Goal: Task Accomplishment & Management: Complete application form

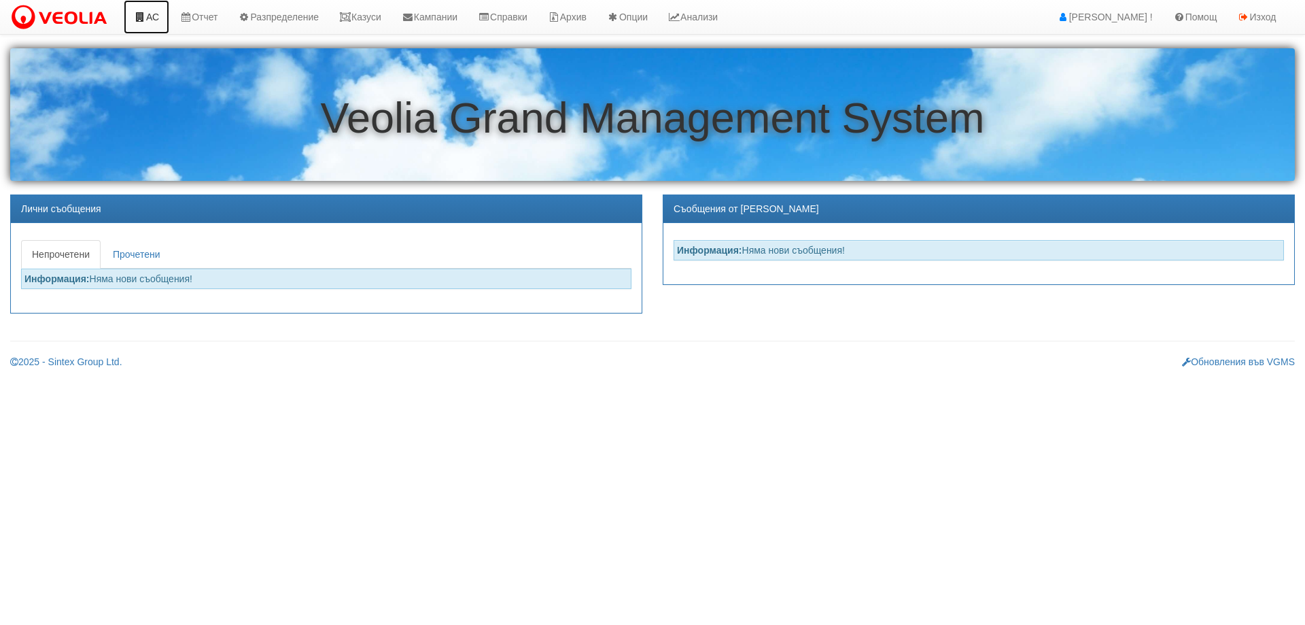
click at [157, 15] on link "АС" at bounding box center [147, 17] width 46 height 34
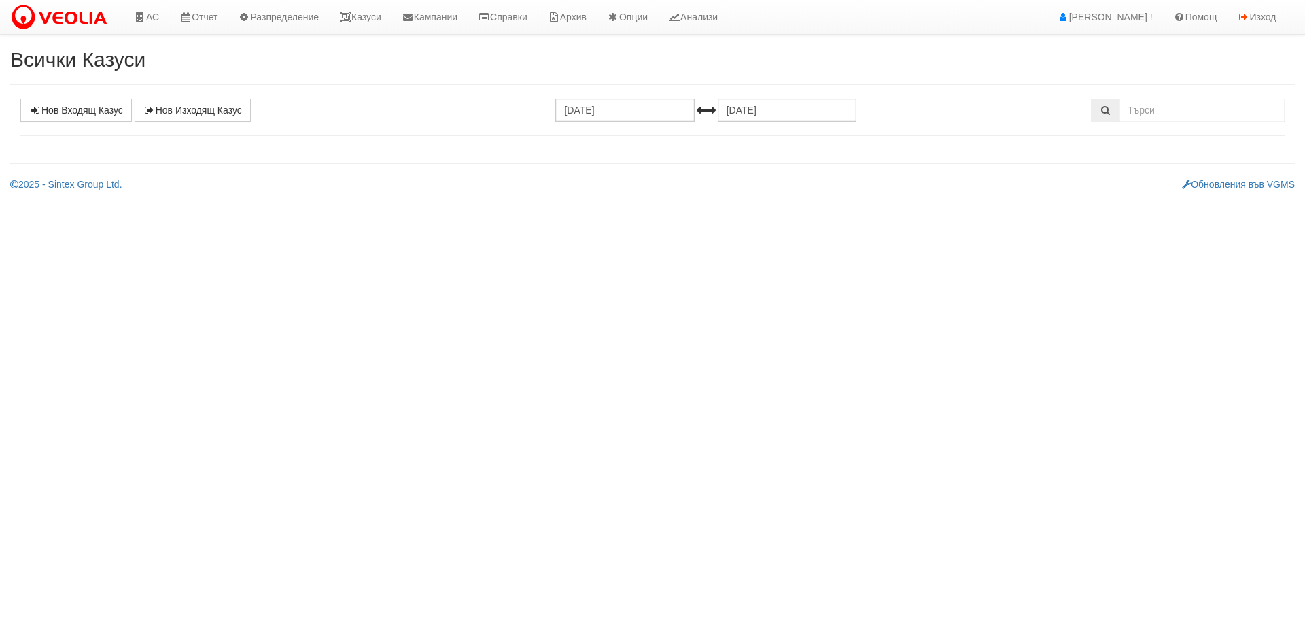
select select "1"
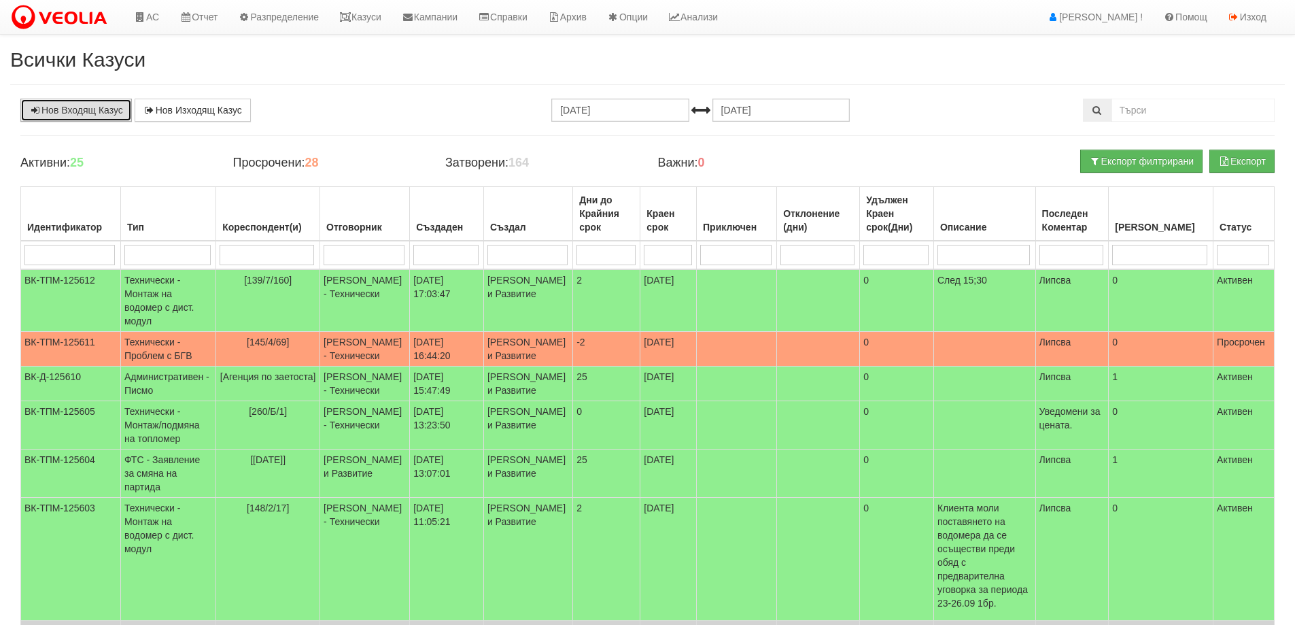
click at [94, 103] on link "Нов Входящ Казус" at bounding box center [75, 110] width 111 height 23
click at [255, 245] on input "search" at bounding box center [267, 255] width 94 height 20
type input "151"
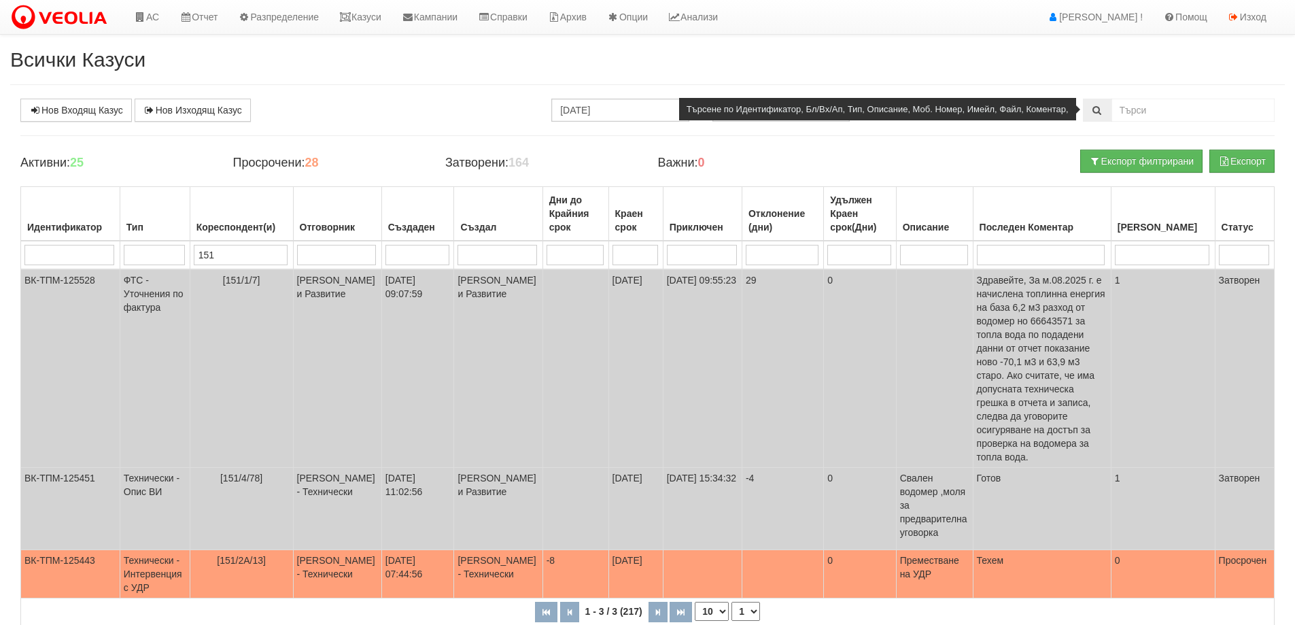
type input "151"
click at [1167, 107] on input "text" at bounding box center [1192, 110] width 163 height 23
type input "151/2/31"
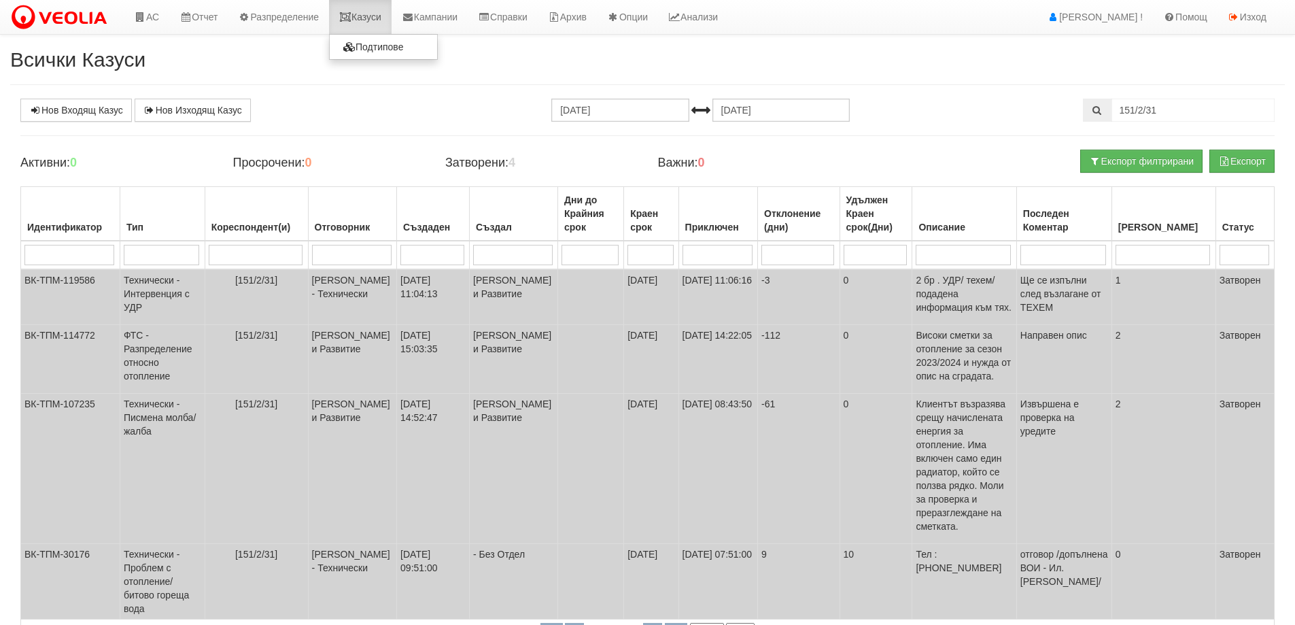
click at [378, 20] on link "Казуси" at bounding box center [360, 17] width 63 height 34
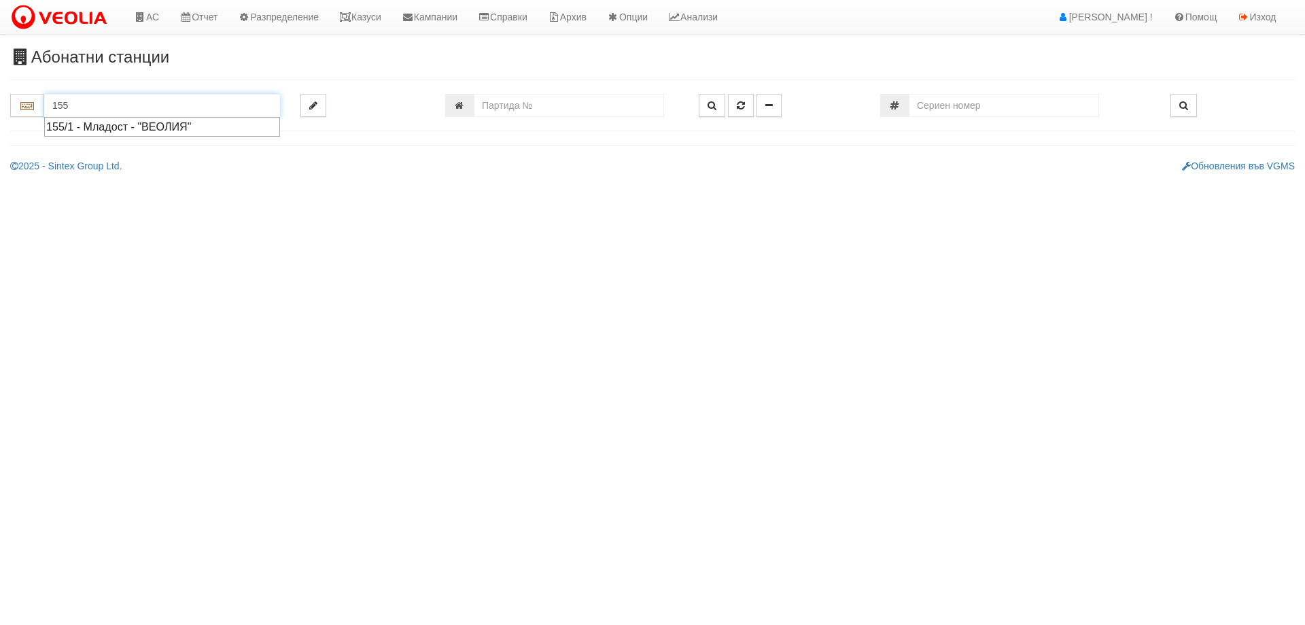
click at [220, 131] on div "155/1 - Младост - "ВЕОЛИЯ"" at bounding box center [162, 127] width 232 height 16
type input "155/1 - Младост - "ВЕОЛИЯ""
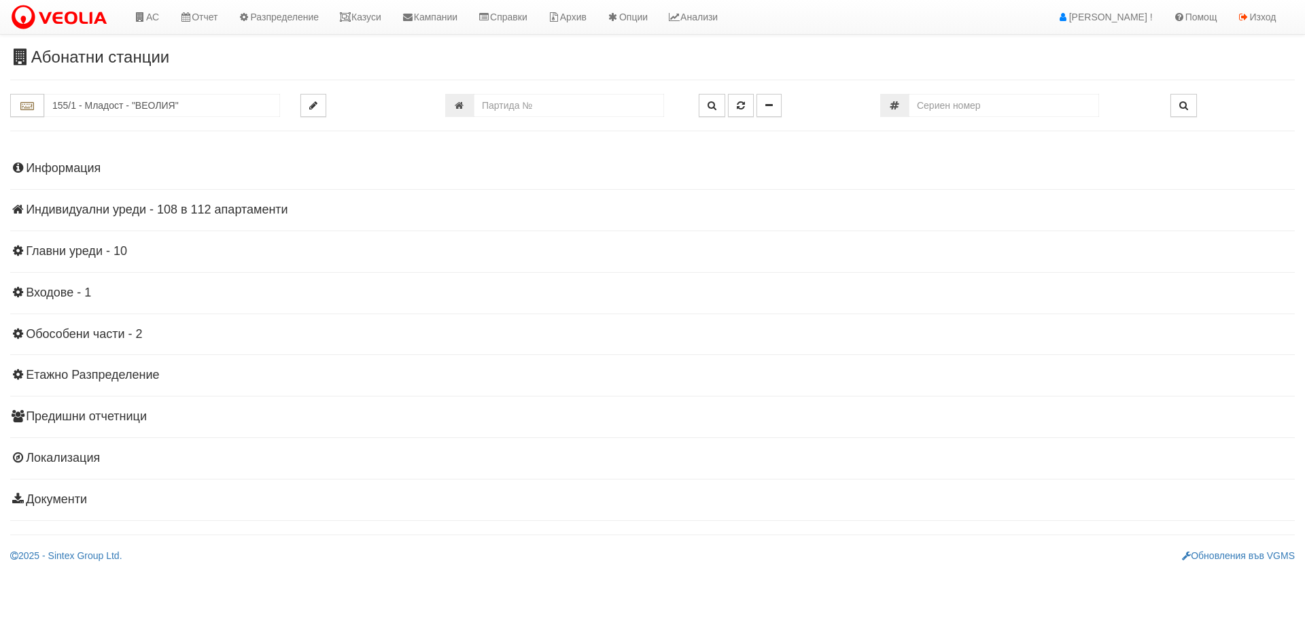
click at [228, 203] on h4 "Индивидуални уреди - 108 в 112 апартаменти" at bounding box center [652, 210] width 1285 height 14
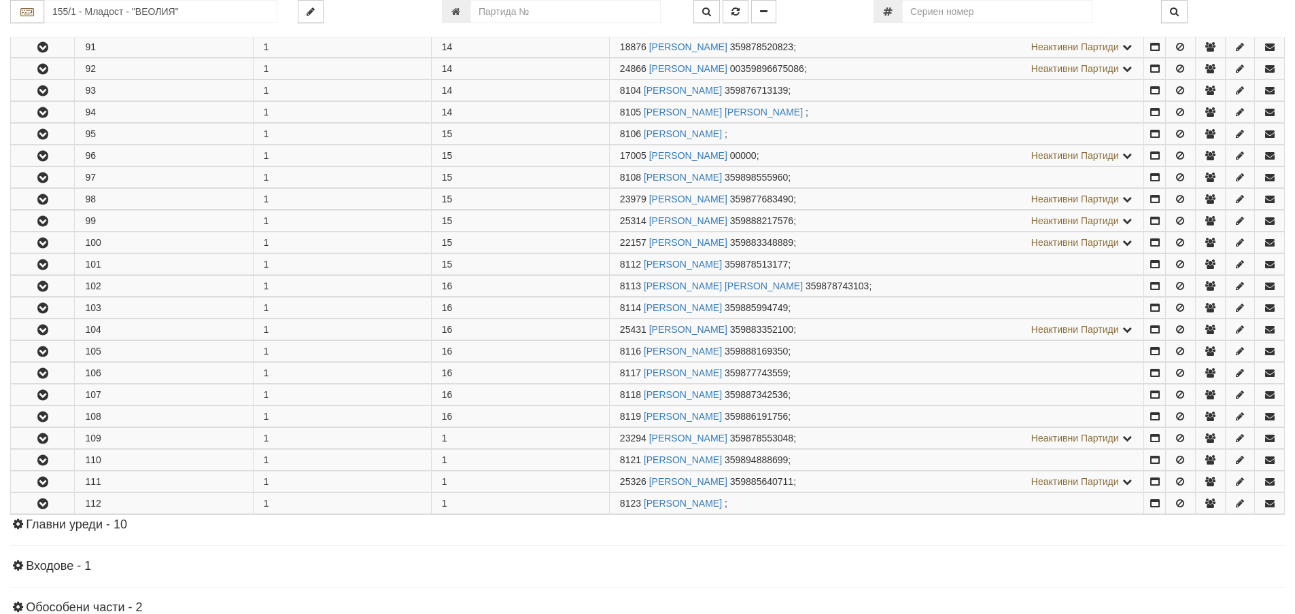
scroll to position [2243, 0]
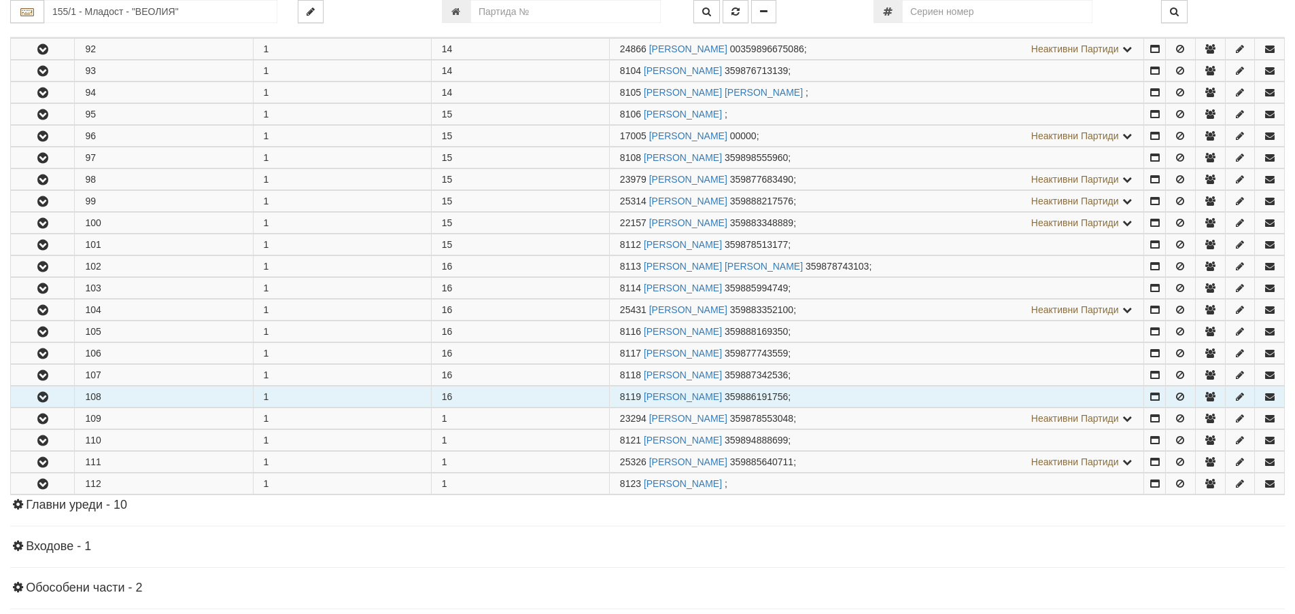
click at [34, 404] on button "button" at bounding box center [42, 397] width 63 height 20
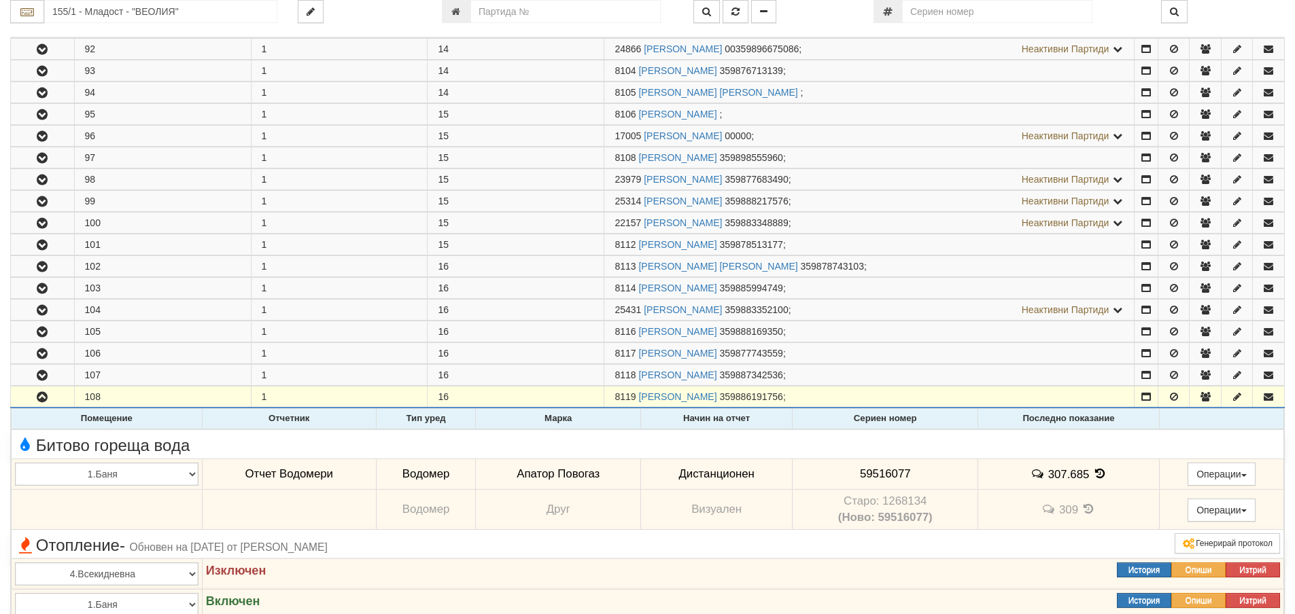
click at [1094, 479] on icon at bounding box center [1099, 474] width 15 height 12
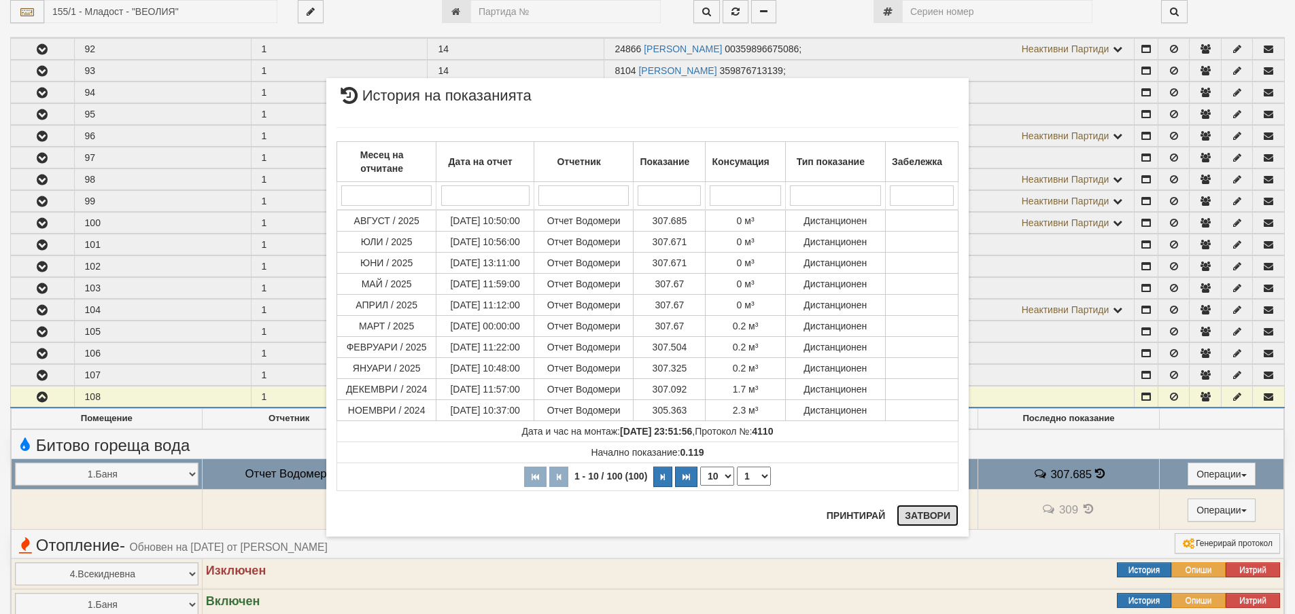
drag, startPoint x: 944, startPoint y: 519, endPoint x: 616, endPoint y: 512, distance: 328.4
click at [936, 521] on button "Затвори" at bounding box center [928, 516] width 62 height 22
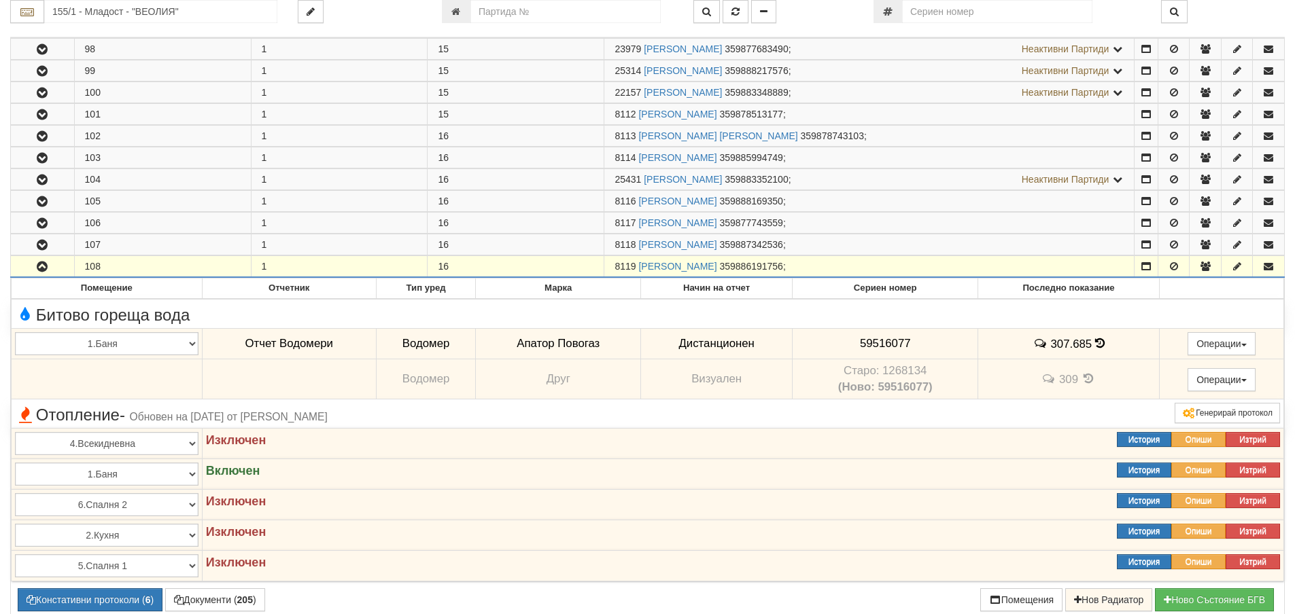
scroll to position [2515, 0]
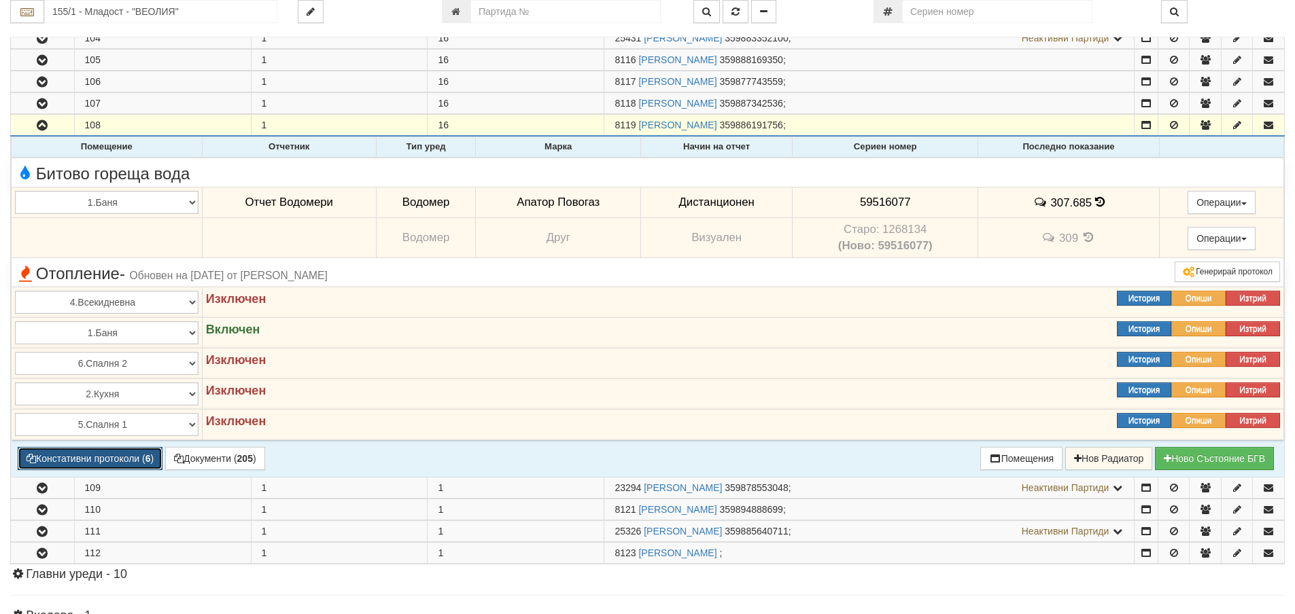
click at [135, 463] on button "Констативни протоколи ( 6 )" at bounding box center [90, 458] width 145 height 23
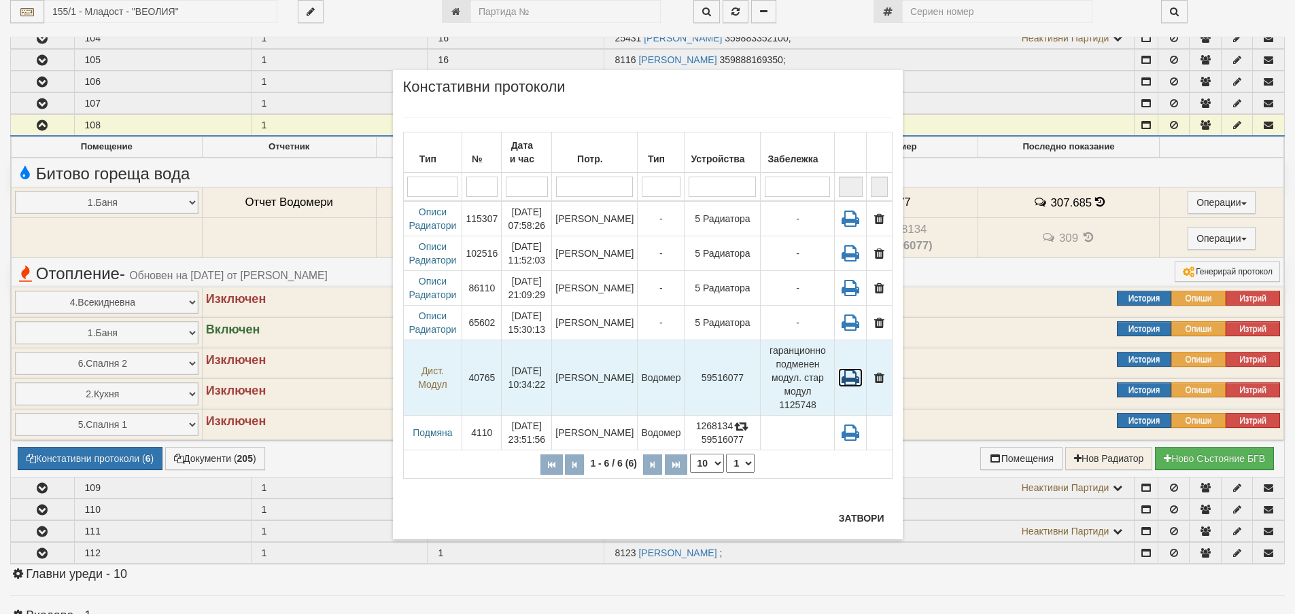
click at [849, 372] on icon at bounding box center [850, 377] width 24 height 19
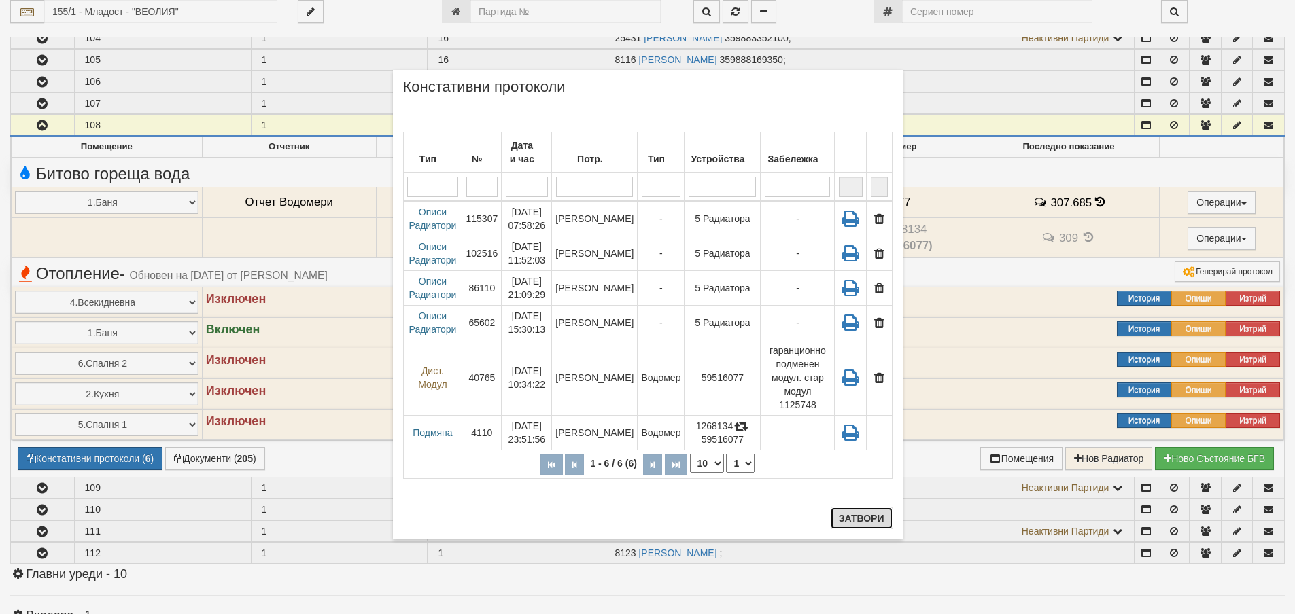
click at [884, 521] on button "Затвори" at bounding box center [862, 519] width 62 height 22
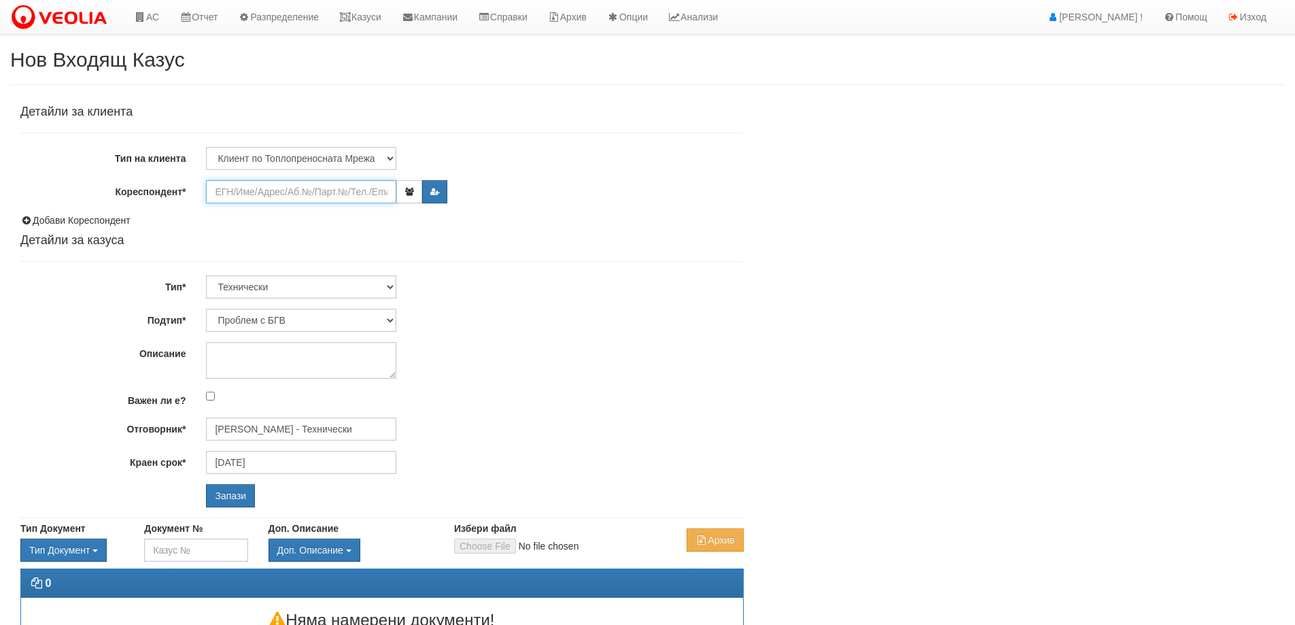
click at [364, 196] on input "Кореспондент*" at bounding box center [301, 191] width 190 height 23
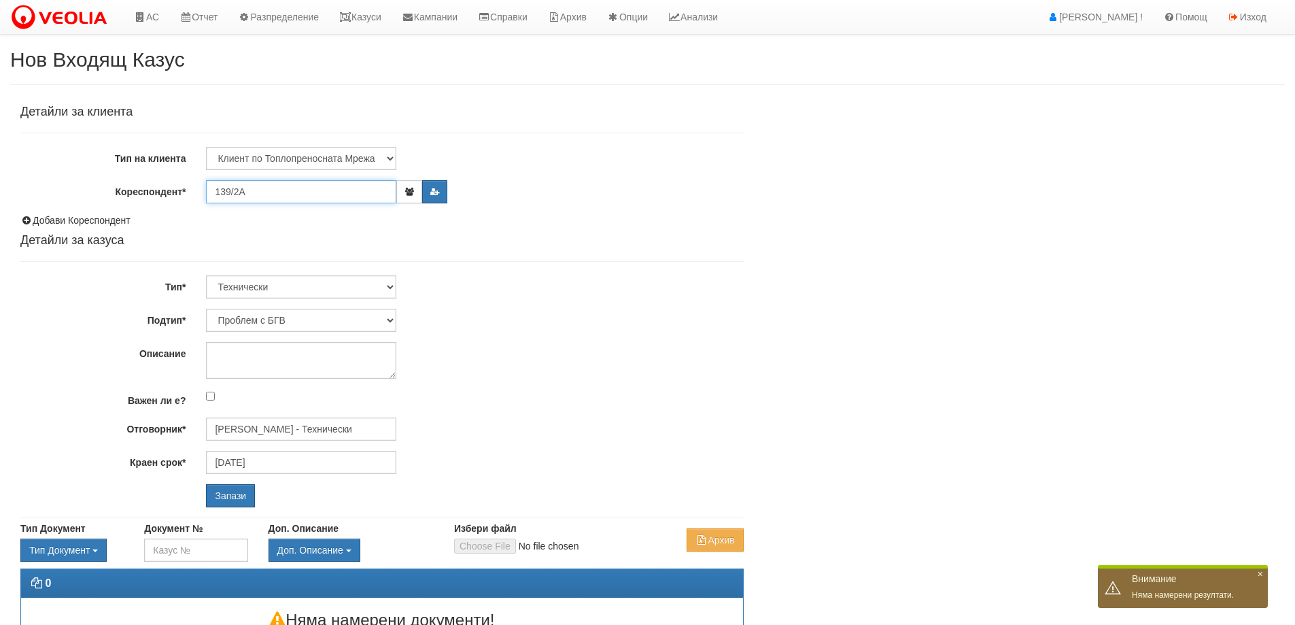
type input "139/2A"
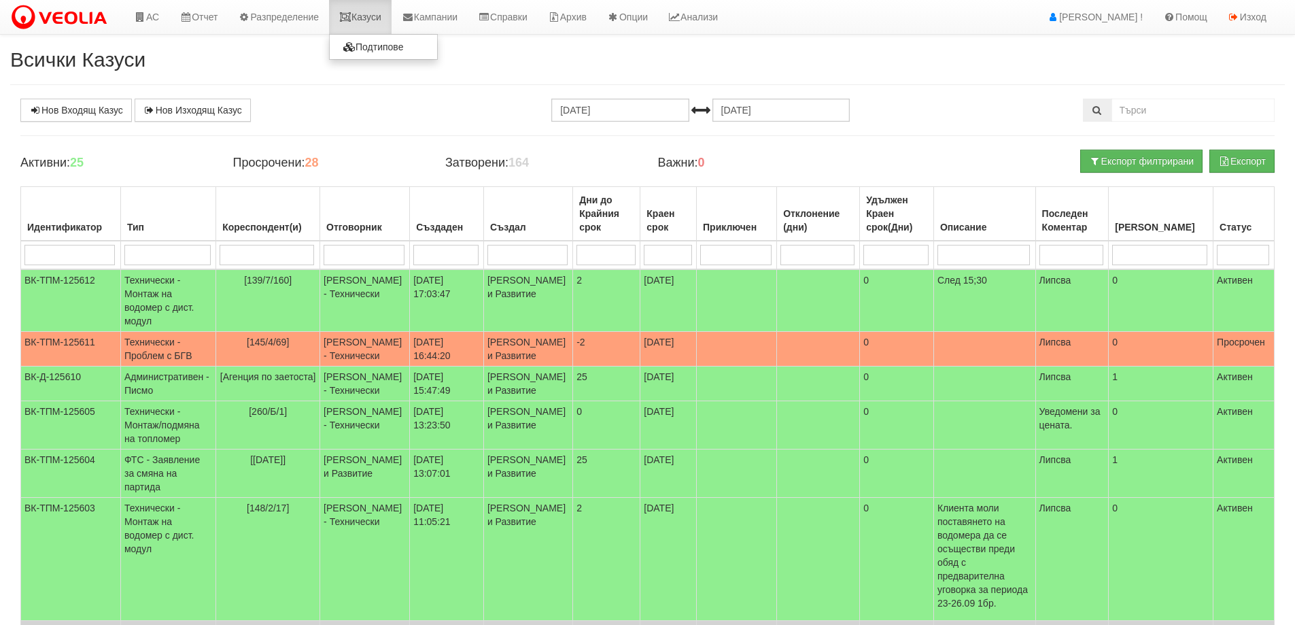
click at [377, 18] on link "Казуси" at bounding box center [360, 17] width 63 height 34
click at [379, 19] on link "Казуси" at bounding box center [360, 17] width 63 height 34
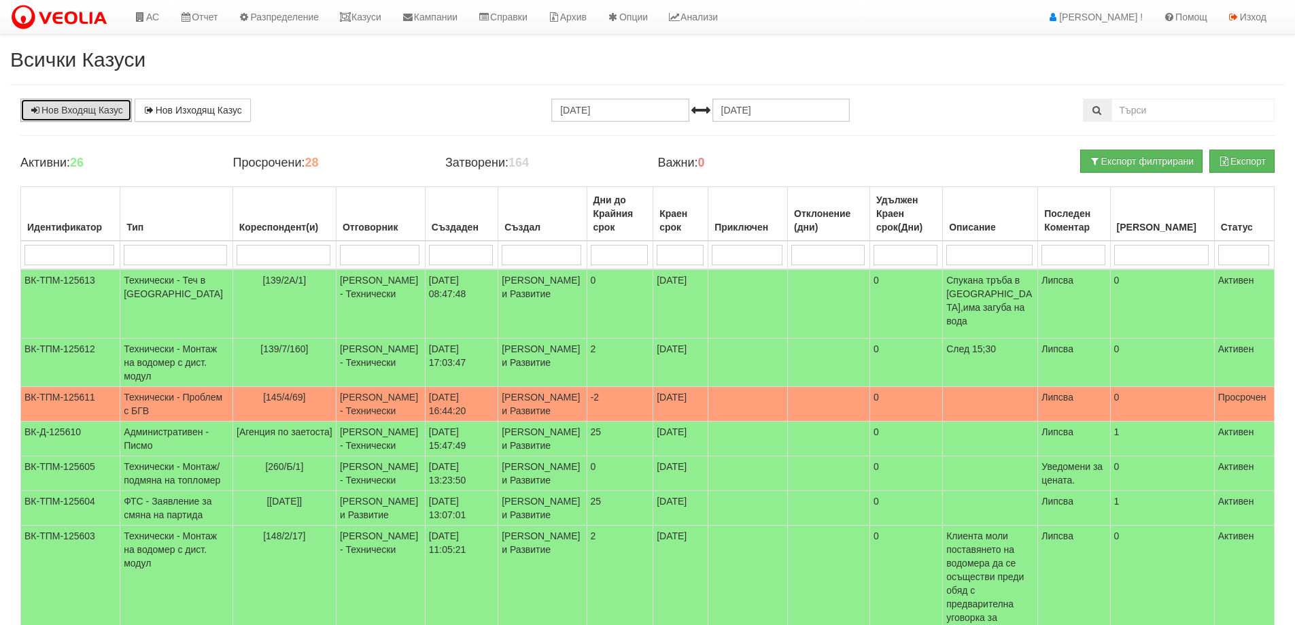
click at [72, 107] on link "Нов Входящ Казус" at bounding box center [75, 110] width 111 height 23
click at [389, 22] on link "Казуси" at bounding box center [360, 17] width 63 height 34
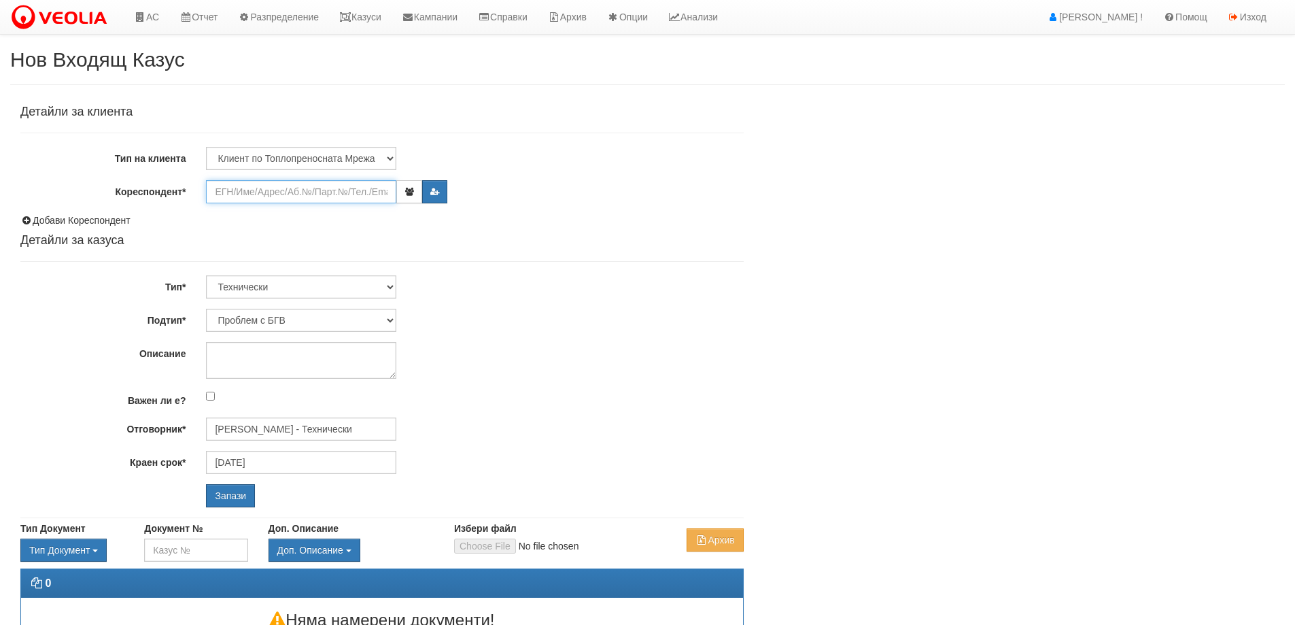
click at [223, 199] on input "Кореспондент*" at bounding box center [301, 191] width 190 height 23
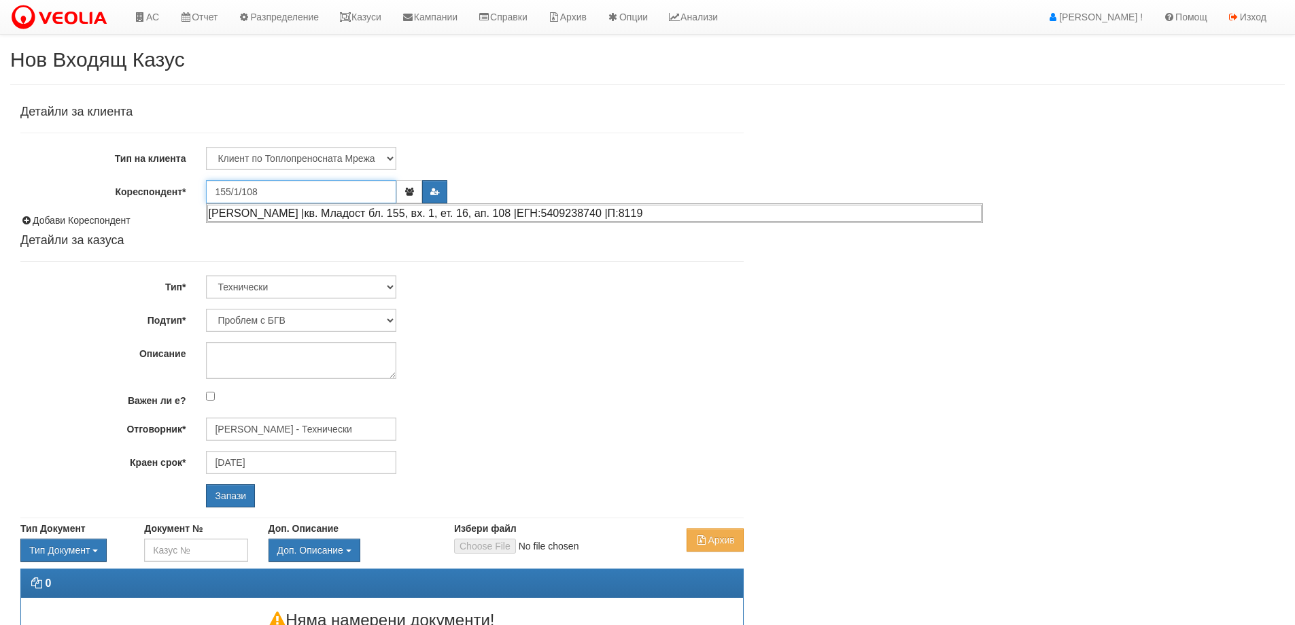
click at [321, 210] on div "[PERSON_NAME] |кв. Младост бл. 155, вх. 1, ет. 16, ап. 108 |ЕГН:5409238740 |П:8…" at bounding box center [594, 213] width 774 height 17
type input "[PERSON_NAME]"
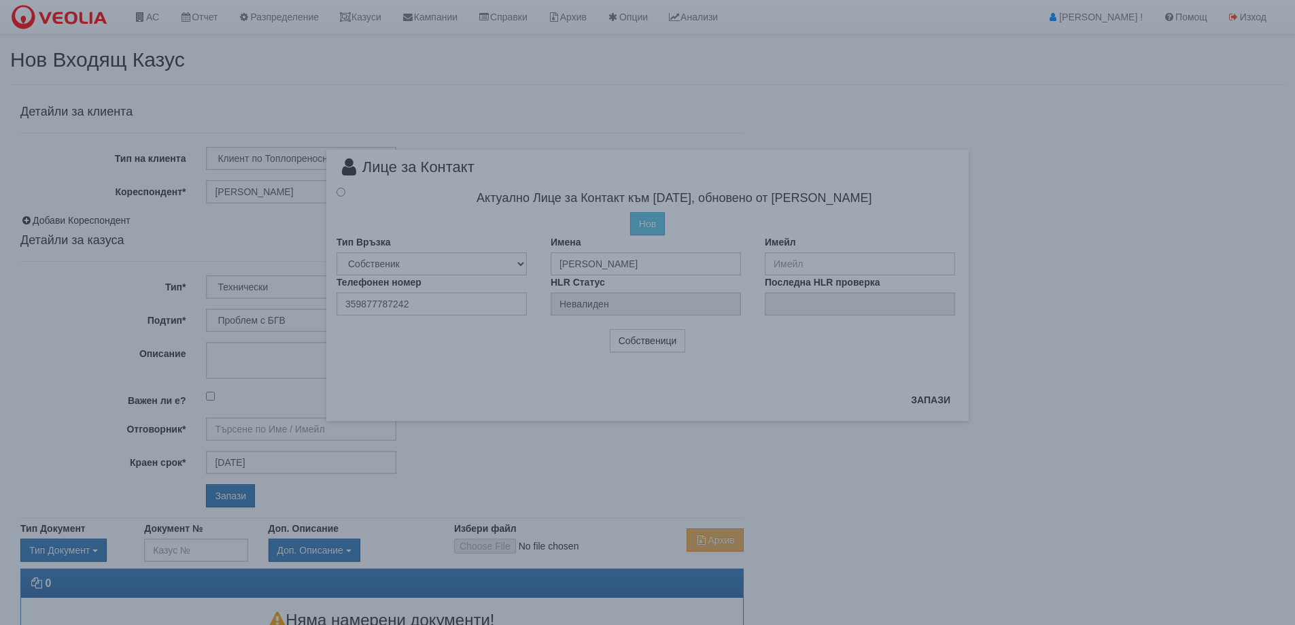
type input "[PERSON_NAME] - Технически"
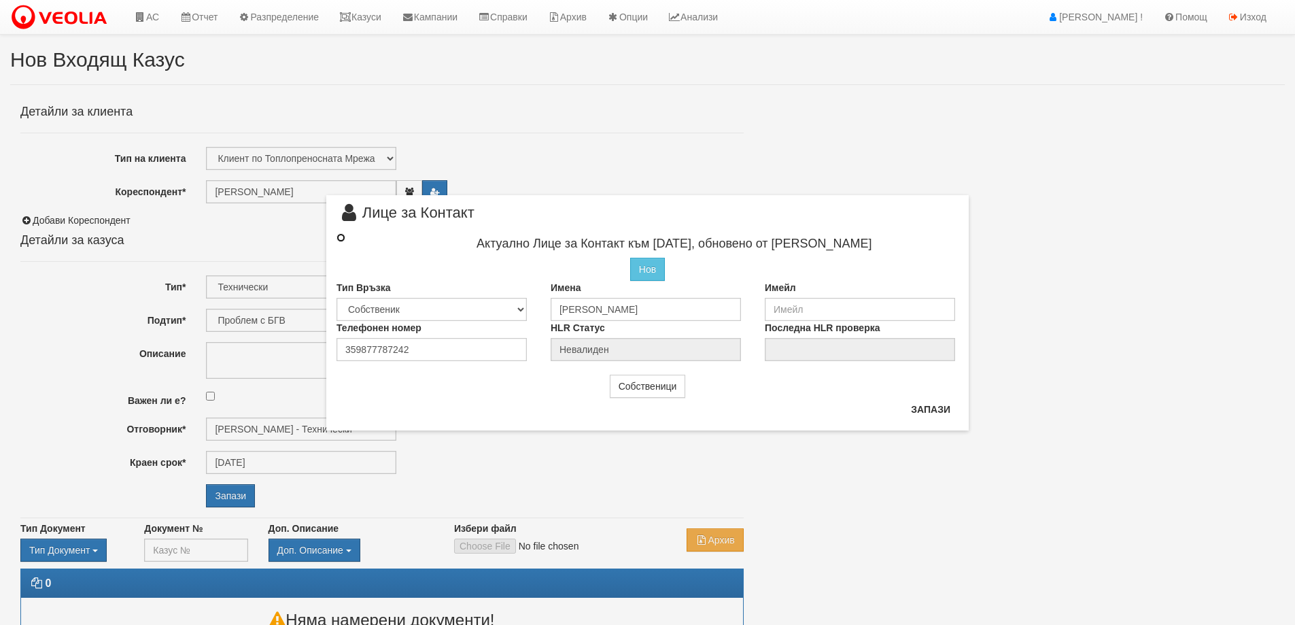
click at [342, 239] on input "radio" at bounding box center [340, 237] width 9 height 9
radio input "true"
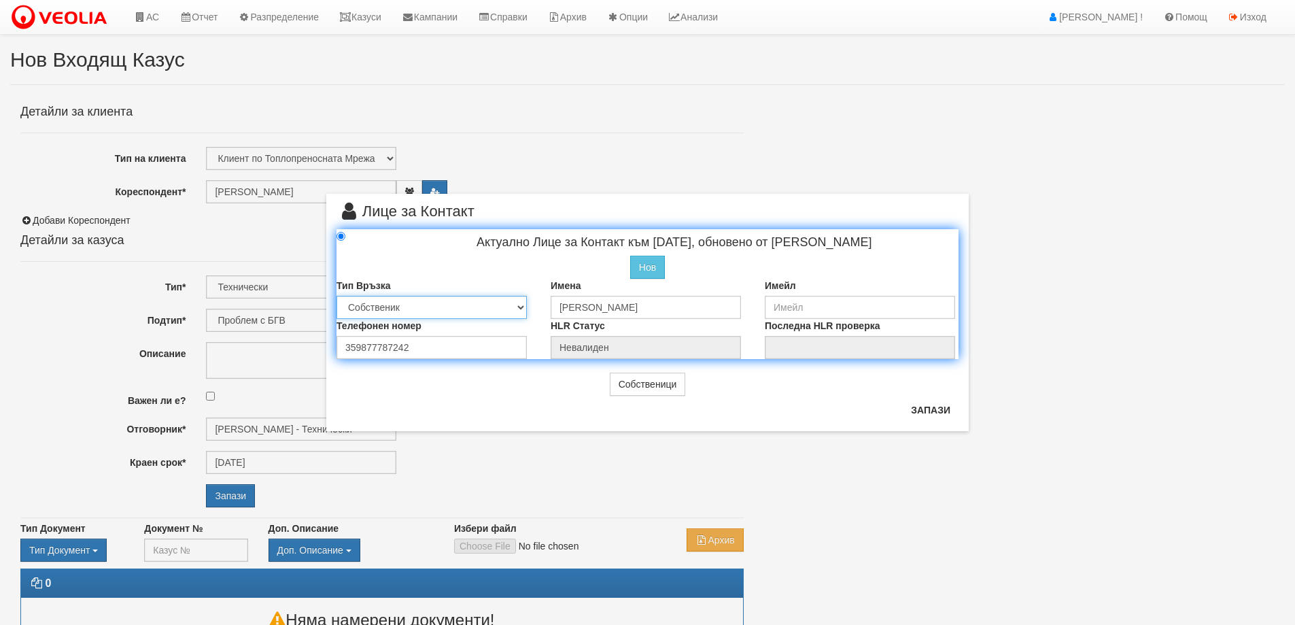
click at [466, 306] on select "Собственик [PERSON_NAME] Съсед Приятел" at bounding box center [431, 307] width 190 height 23
drag, startPoint x: 475, startPoint y: 347, endPoint x: 365, endPoint y: 348, distance: 110.1
click at [365, 348] on input "359877787242" at bounding box center [431, 347] width 190 height 23
type input "359885231867"
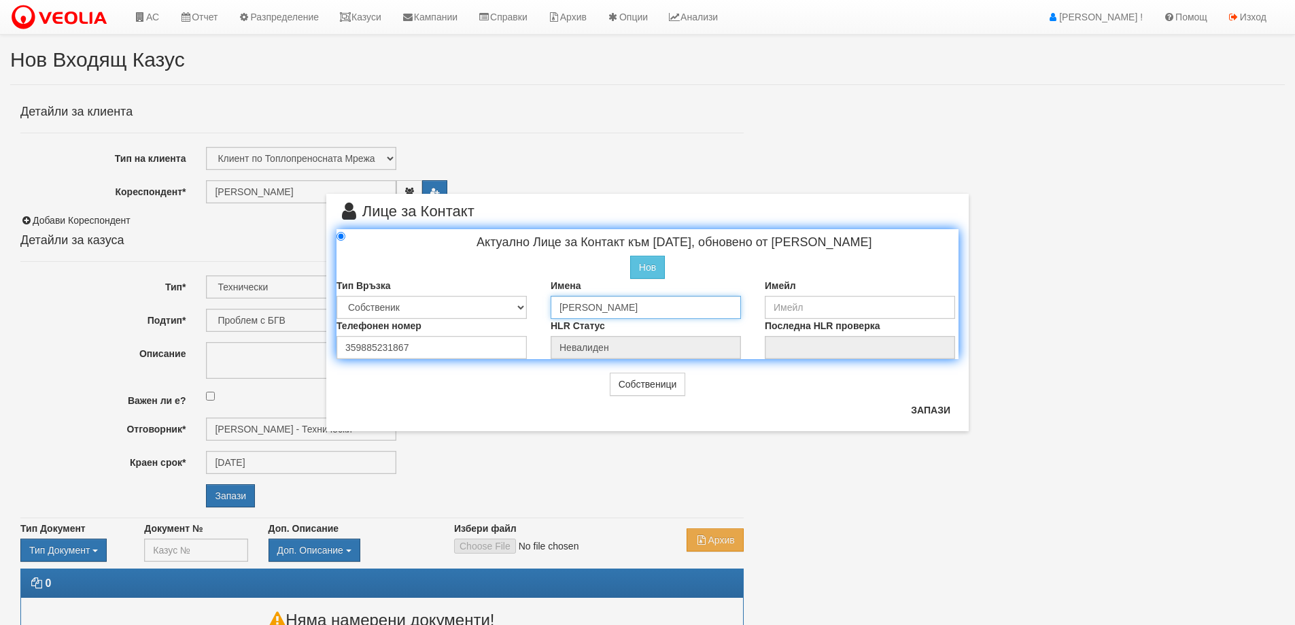
drag, startPoint x: 647, startPoint y: 306, endPoint x: 516, endPoint y: 311, distance: 131.3
click at [516, 311] on div "Тип Връзка Собственик Наемател Роднина Съсед Приятел Имена Добри Стоянов Имейл" at bounding box center [647, 299] width 642 height 40
type input "Евгени Христов"
click at [905, 403] on button "Запази" at bounding box center [931, 410] width 56 height 22
type input "Евгени Христов"
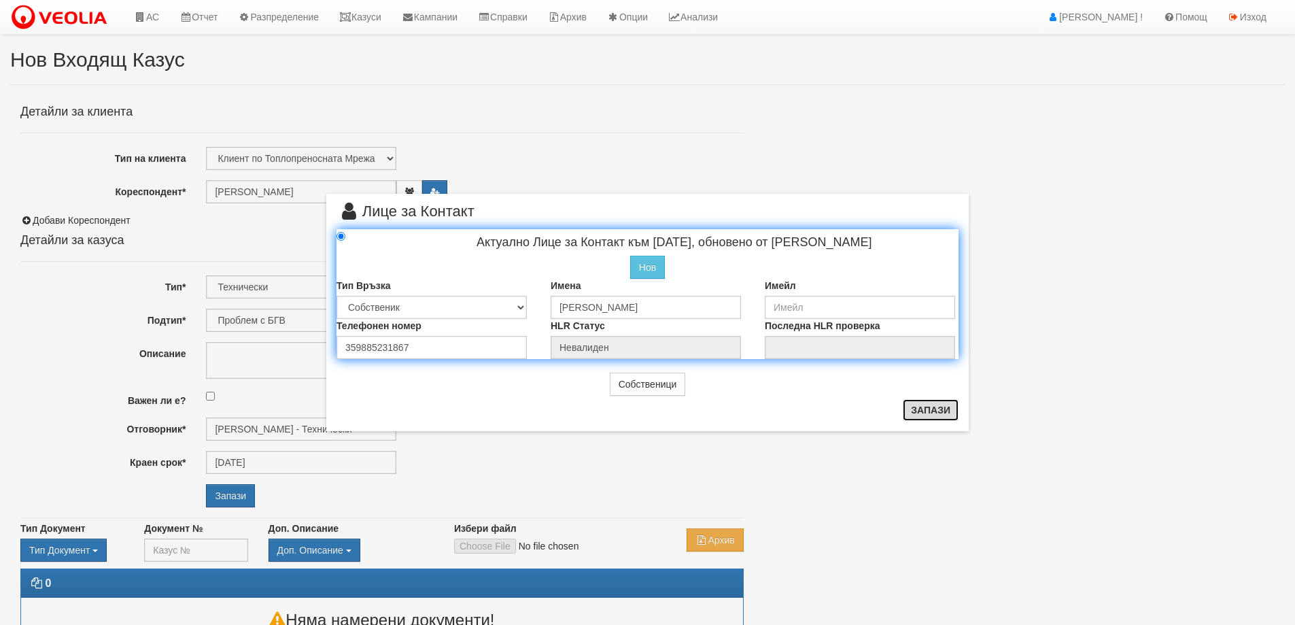
radio input "true"
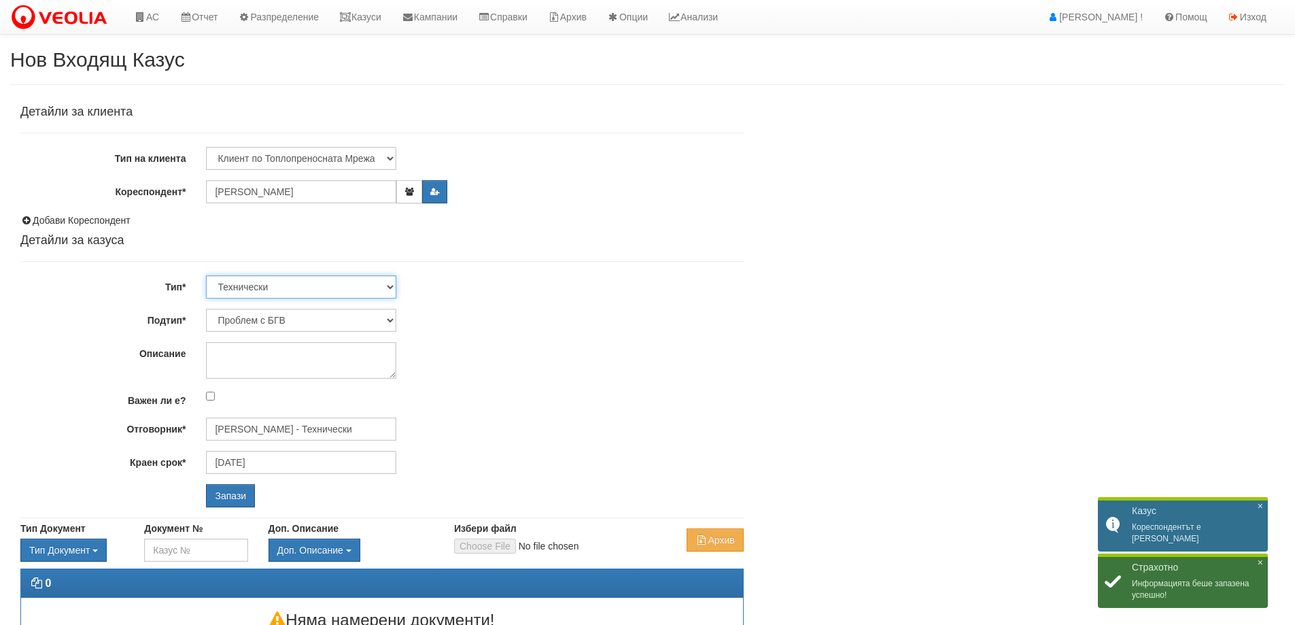
click at [290, 287] on select "Технически ФТС Търговски Административен Производствен Експлоатационен Финансов…" at bounding box center [301, 286] width 190 height 23
click at [306, 285] on select "Технически ФТС Търговски Административен Производствен Експлоатационен Финансов…" at bounding box center [301, 286] width 190 height 23
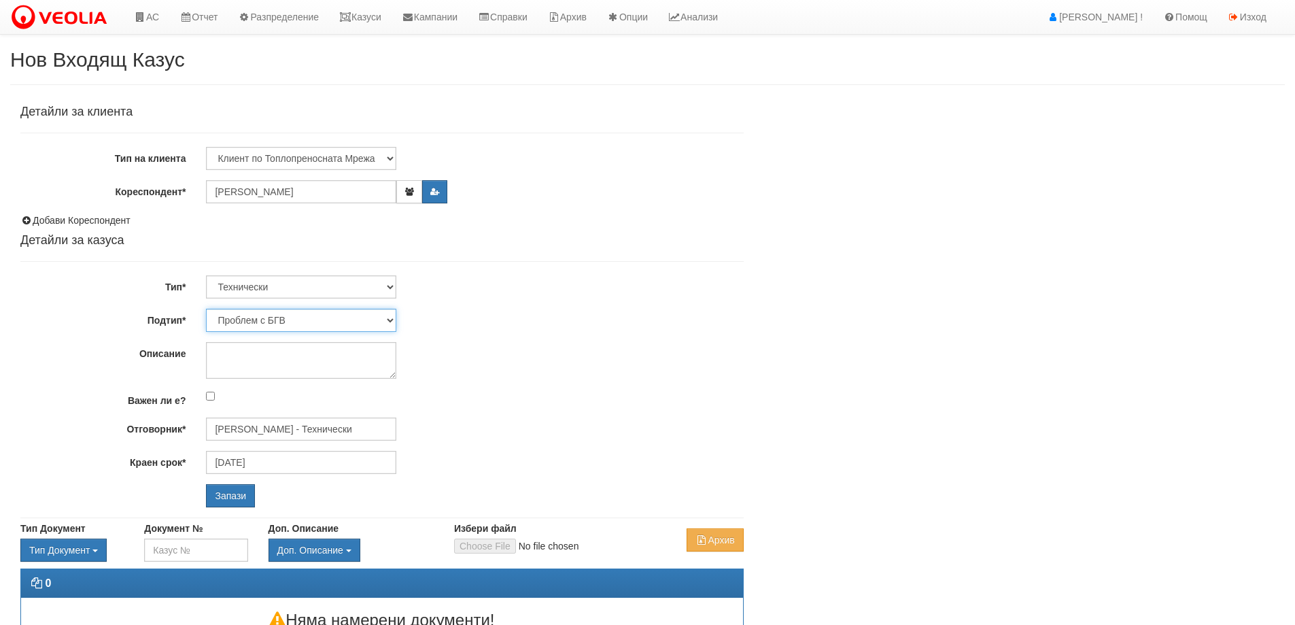
click at [324, 321] on select "Проблем с БГВ Теч ВОИ Теч БГВ Теч в АС Теч от водомер Проблем в АС Интервенция …" at bounding box center [301, 320] width 190 height 23
select select "Пломбиране на водомер"
click at [206, 309] on select "Проблем с БГВ Теч ВОИ Теч БГВ Теч в АС Теч от водомер Проблем в АС Интервенция …" at bounding box center [301, 320] width 190 height 23
type input "[DATE]"
type input "[PERSON_NAME] - Технически"
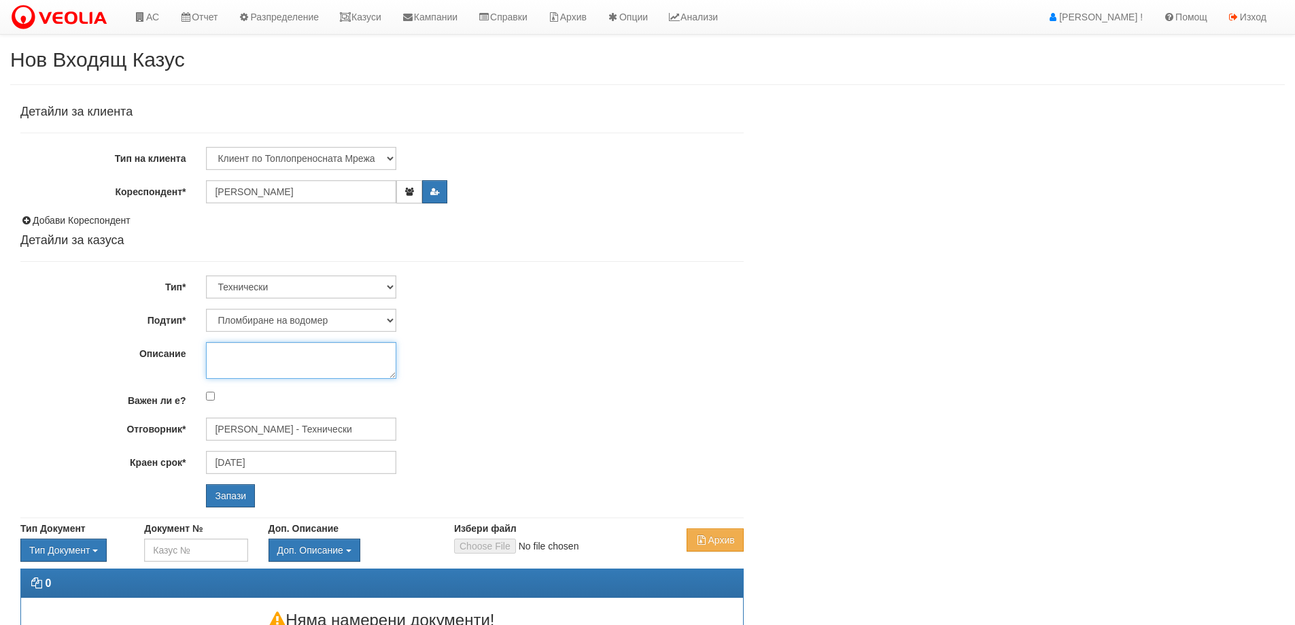
click at [341, 354] on textarea "Описание" at bounding box center [301, 360] width 190 height 37
click at [229, 500] on input "Запази" at bounding box center [230, 495] width 49 height 23
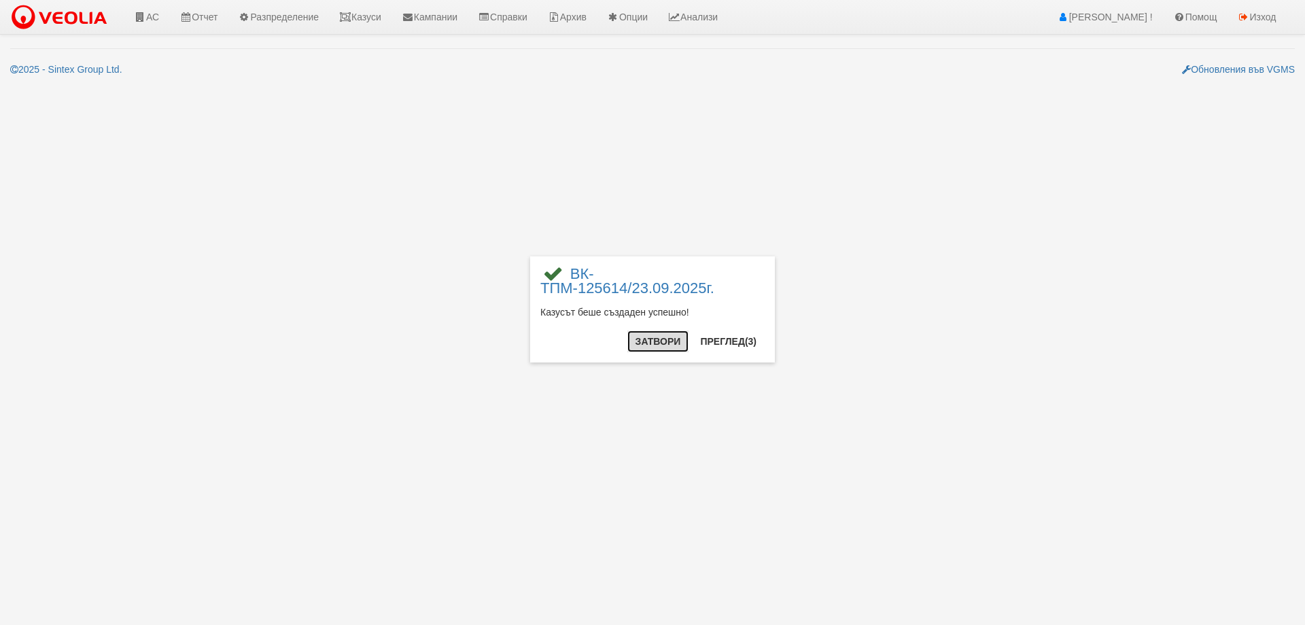
click at [642, 341] on button "Затвори" at bounding box center [658, 341] width 62 height 22
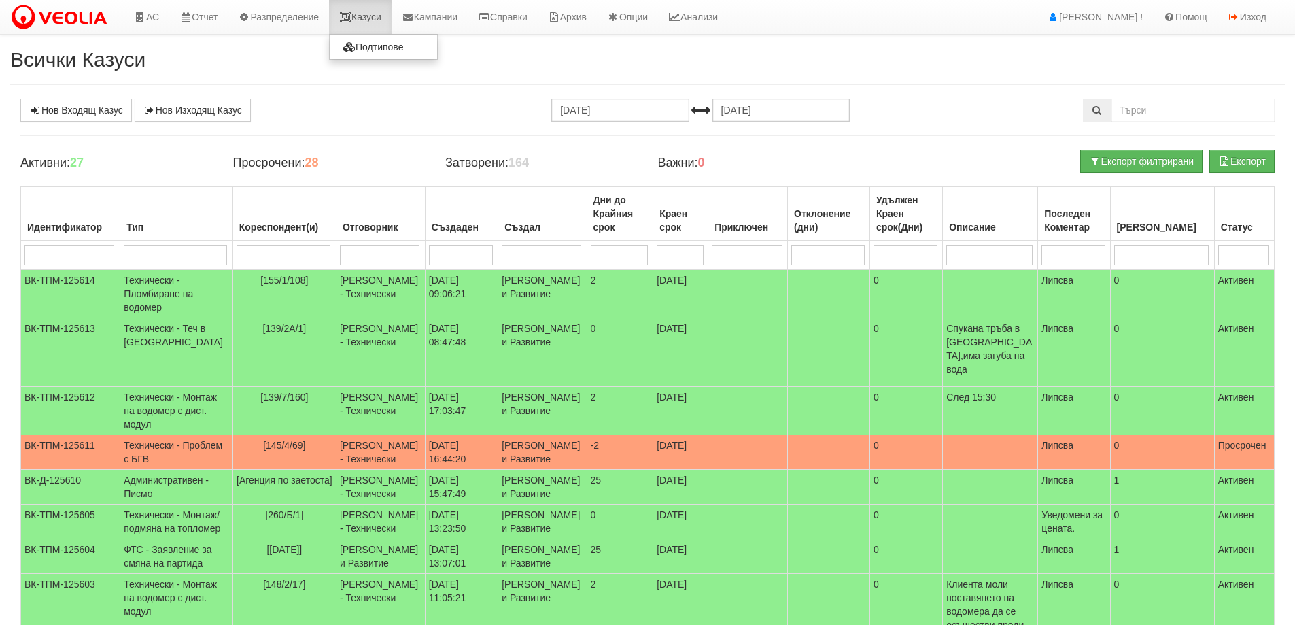
click at [374, 16] on link "Казуси" at bounding box center [360, 17] width 63 height 34
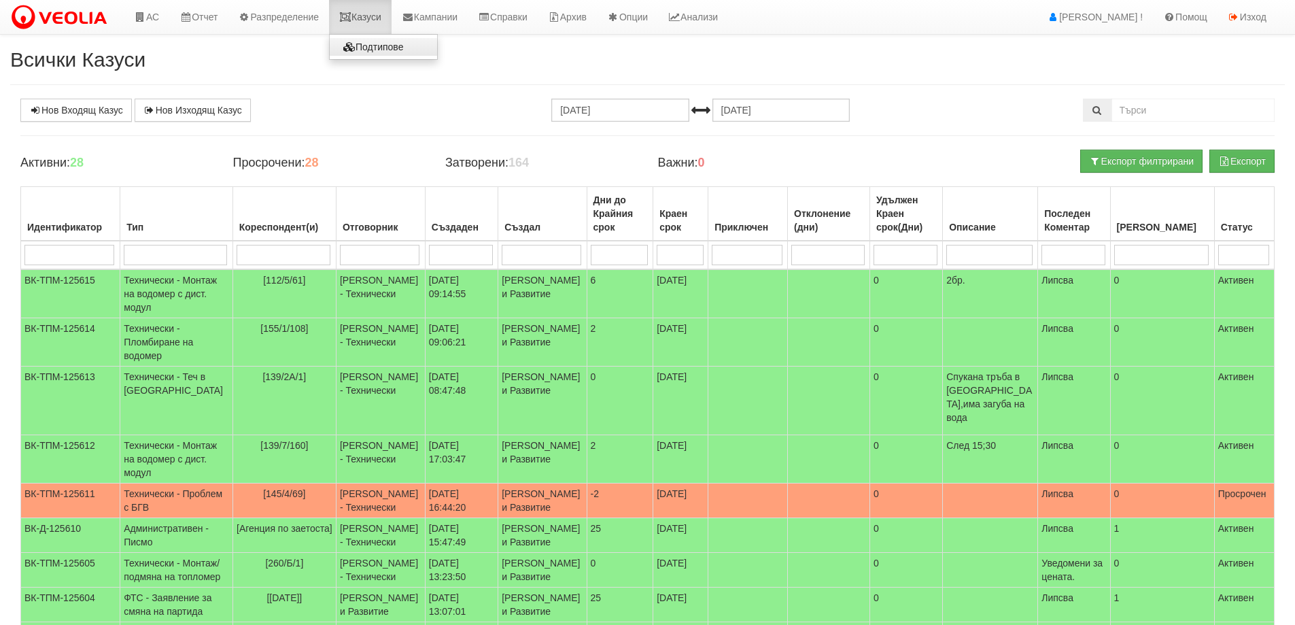
click at [376, 13] on link "Казуси" at bounding box center [360, 17] width 63 height 34
click at [349, 20] on icon at bounding box center [345, 17] width 12 height 10
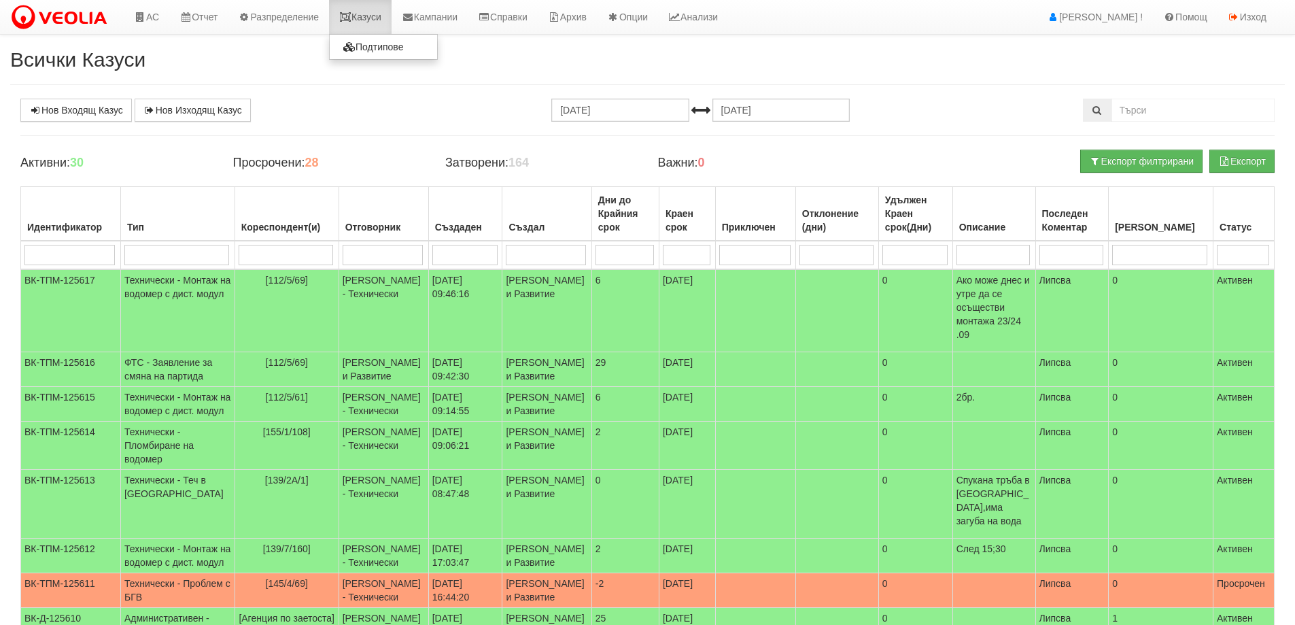
click at [392, 11] on link "Казуси" at bounding box center [360, 17] width 63 height 34
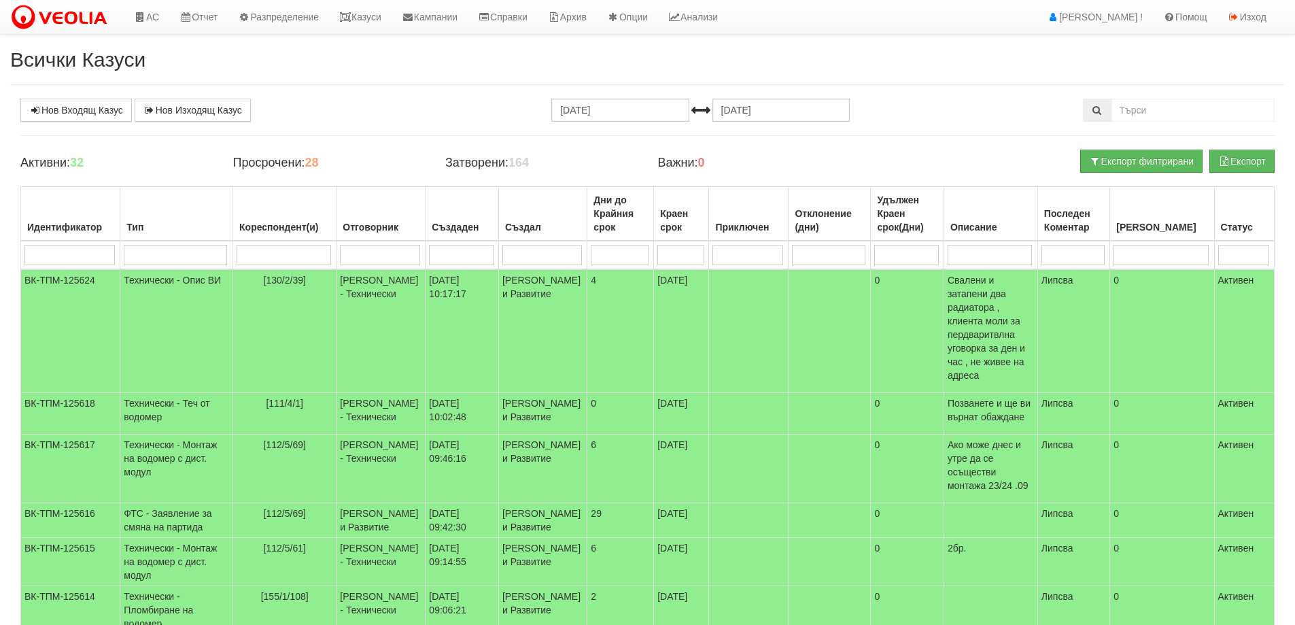
click at [293, 245] on input "search" at bounding box center [284, 255] width 94 height 20
type input "26"
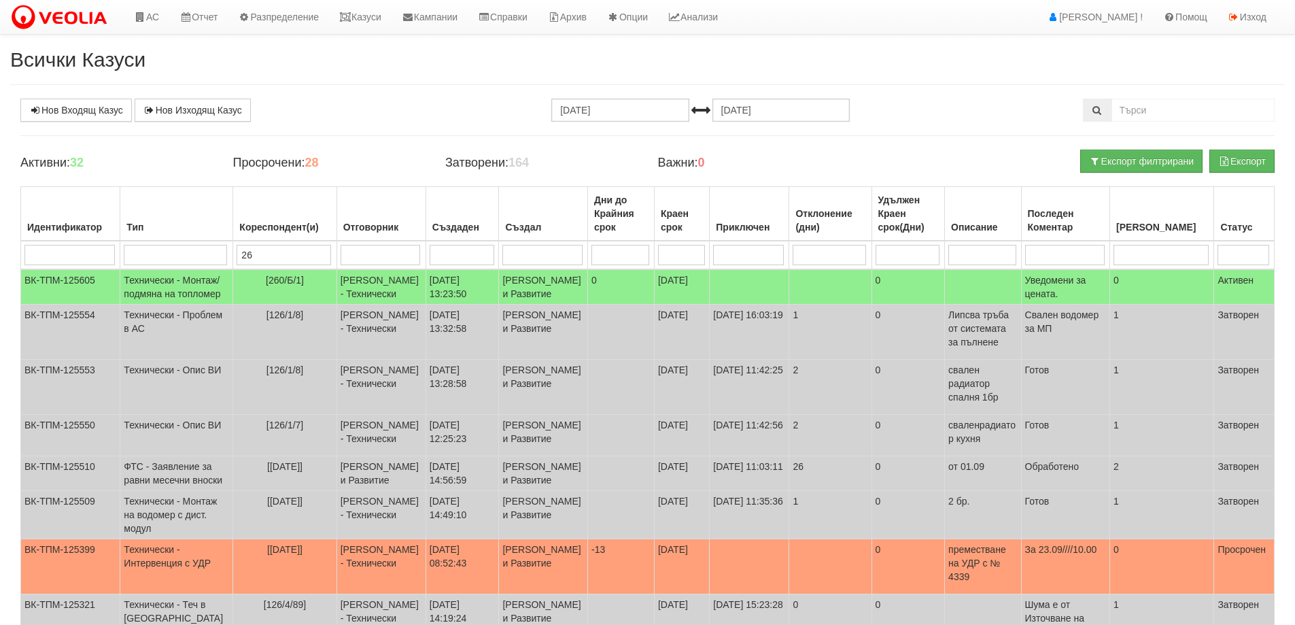
type input "26/"
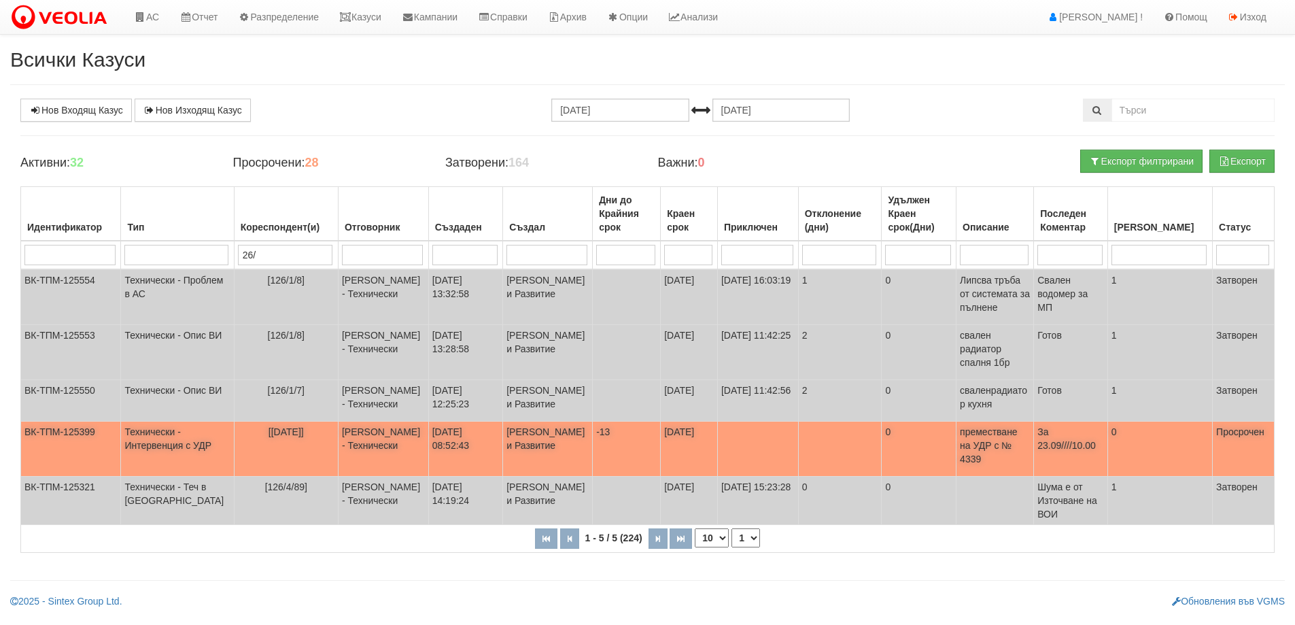
type input "26/"
click at [1073, 476] on td "За 23.09////10.00" at bounding box center [1071, 448] width 74 height 55
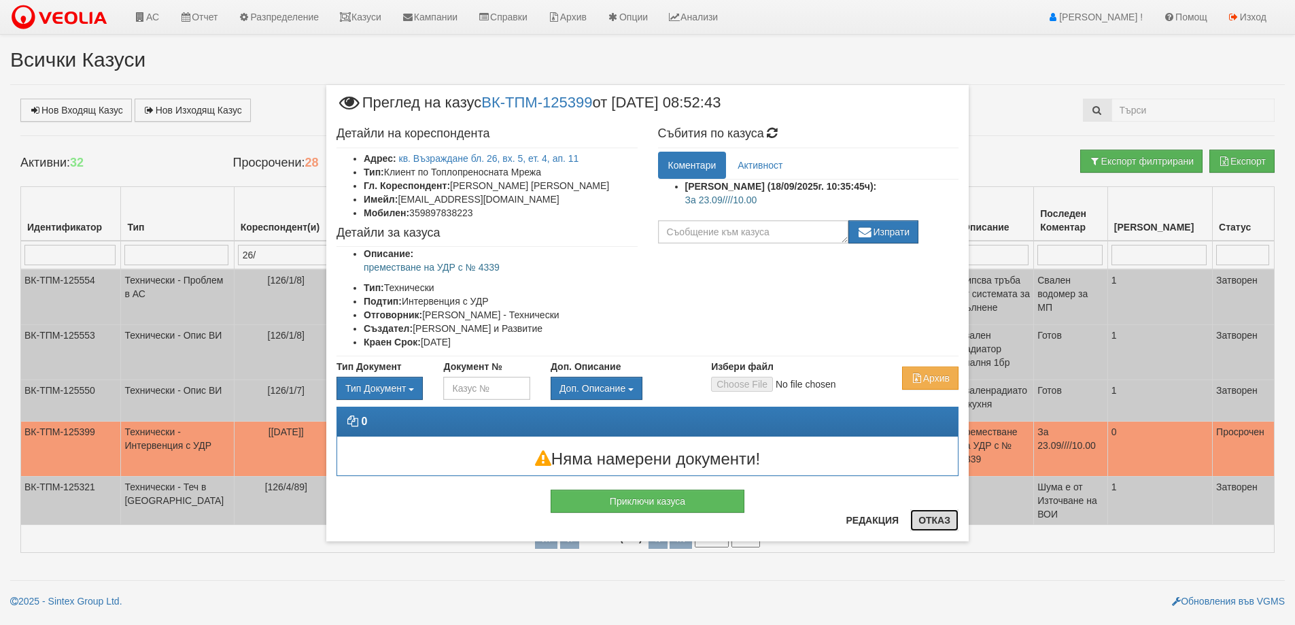
click at [954, 520] on button "Отказ" at bounding box center [934, 520] width 48 height 22
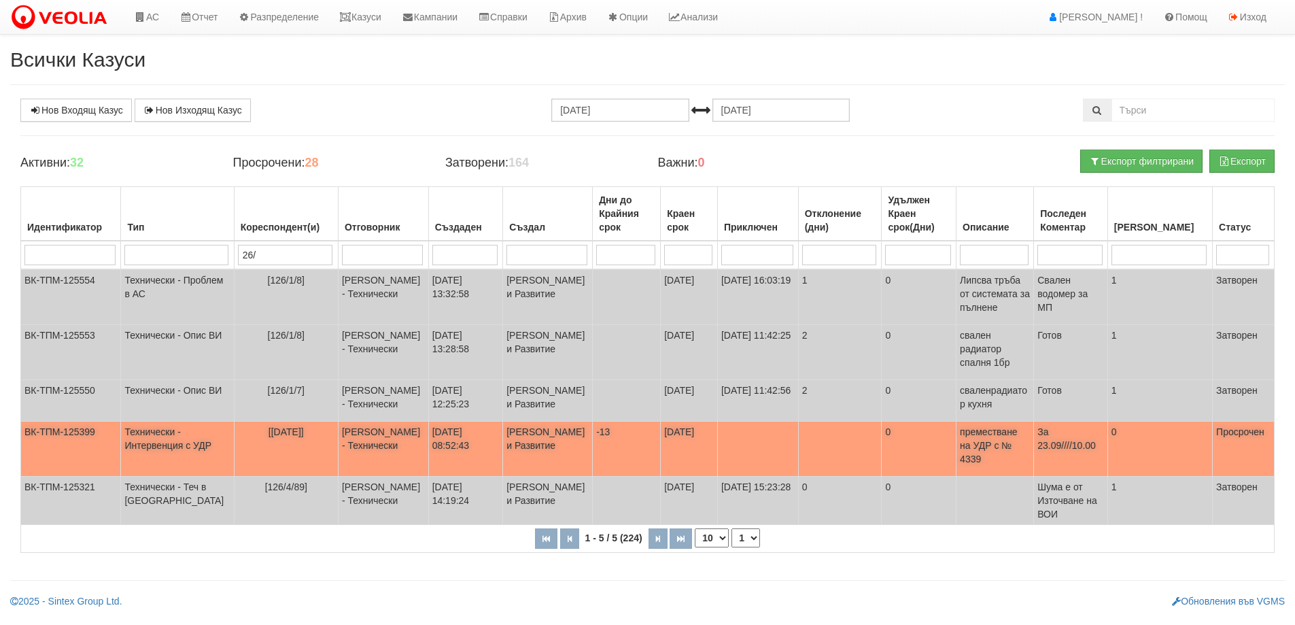
click at [260, 458] on td "[[DATE]]" at bounding box center [286, 448] width 104 height 55
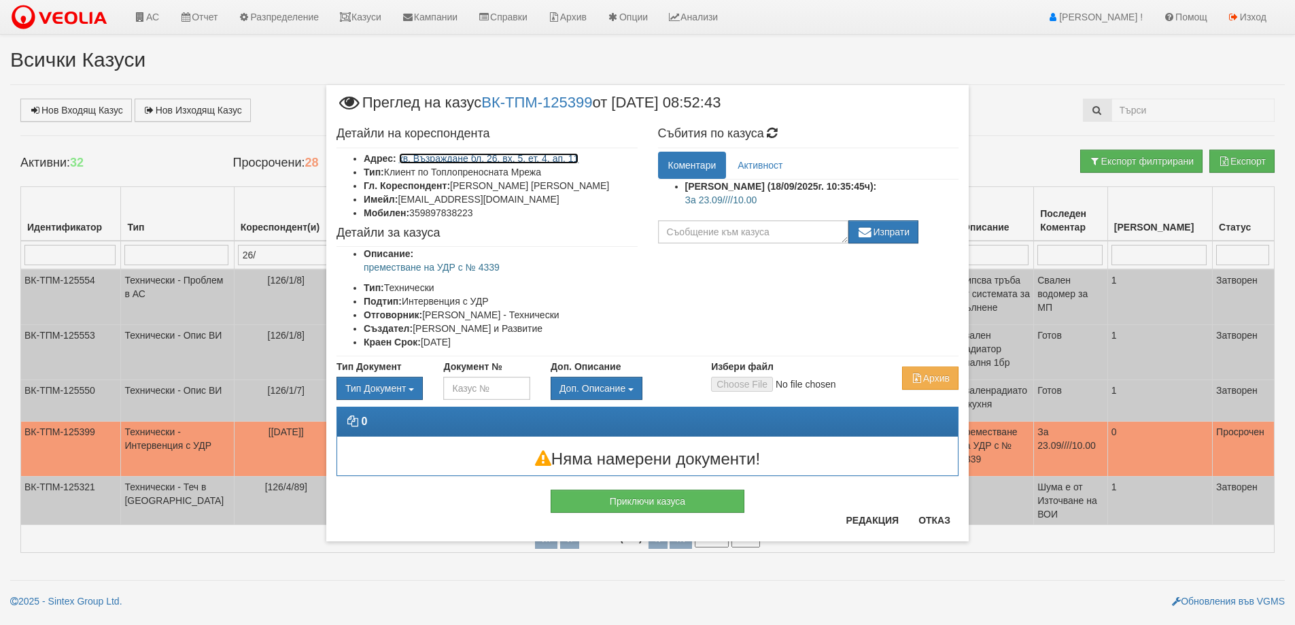
click at [458, 161] on link "кв. Възраждане бл. 26, вх. 5, ет. 4, ап. 11" at bounding box center [489, 158] width 180 height 11
click at [941, 523] on button "Отказ" at bounding box center [934, 520] width 48 height 22
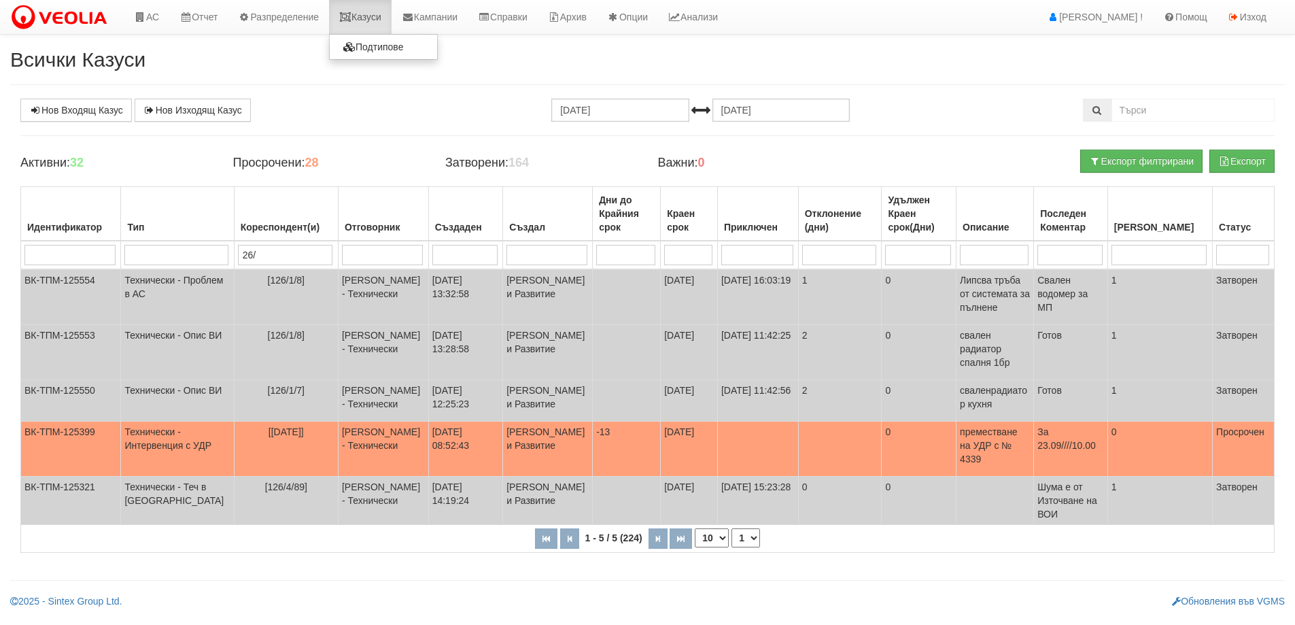
click at [362, 19] on link "Казуси" at bounding box center [360, 17] width 63 height 34
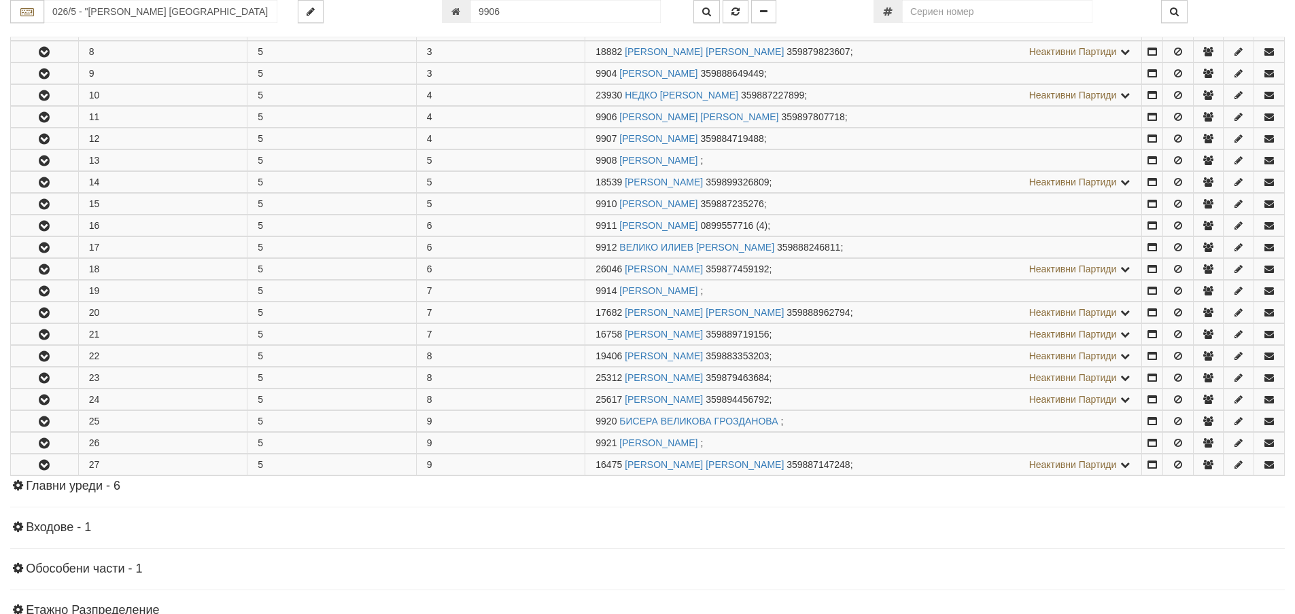
scroll to position [486, 0]
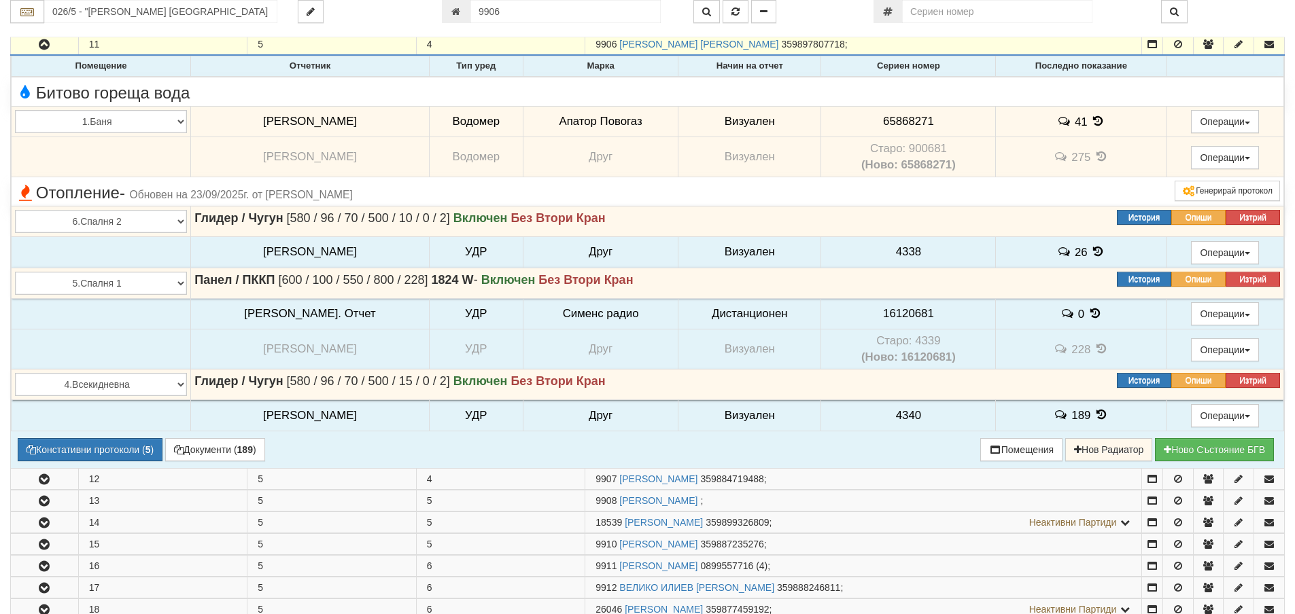
click at [1090, 252] on icon at bounding box center [1097, 252] width 15 height 12
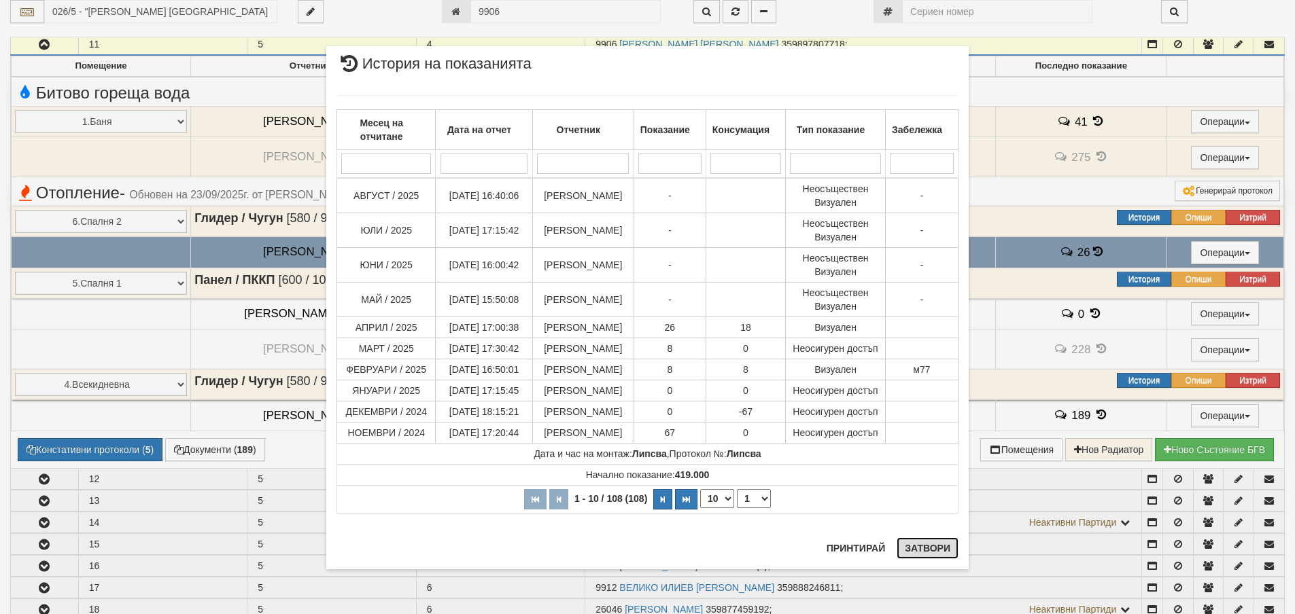
click at [946, 544] on button "Затвори" at bounding box center [928, 549] width 62 height 22
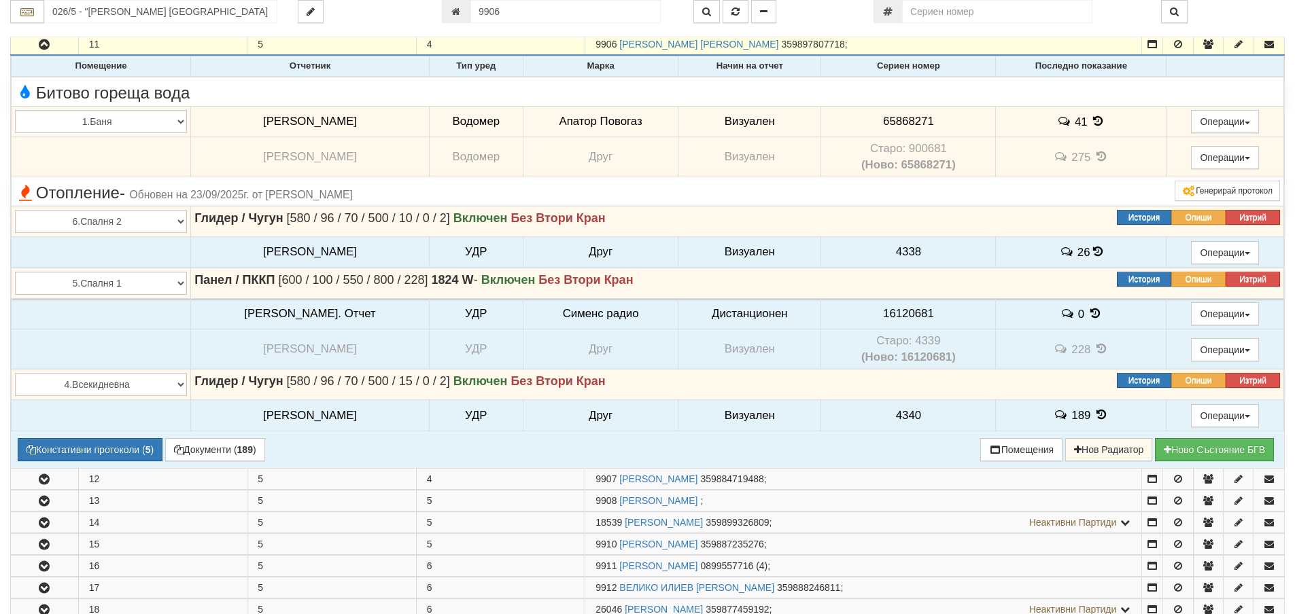
click at [1094, 417] on icon at bounding box center [1101, 415] width 15 height 12
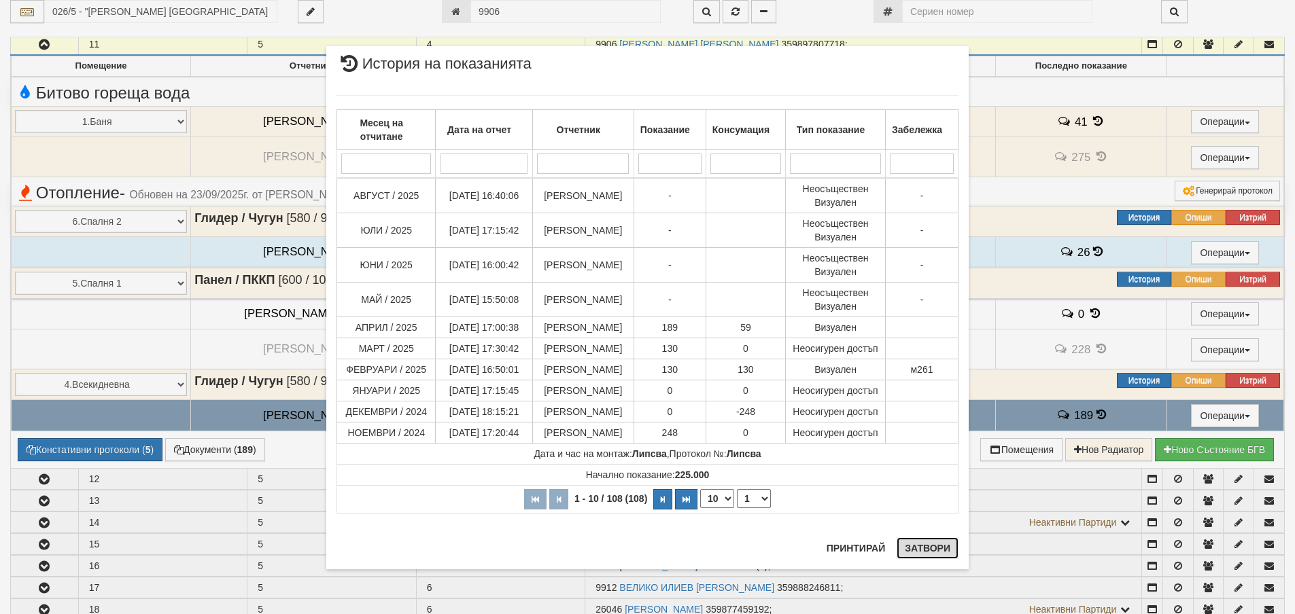
click at [912, 542] on button "Затвори" at bounding box center [928, 549] width 62 height 22
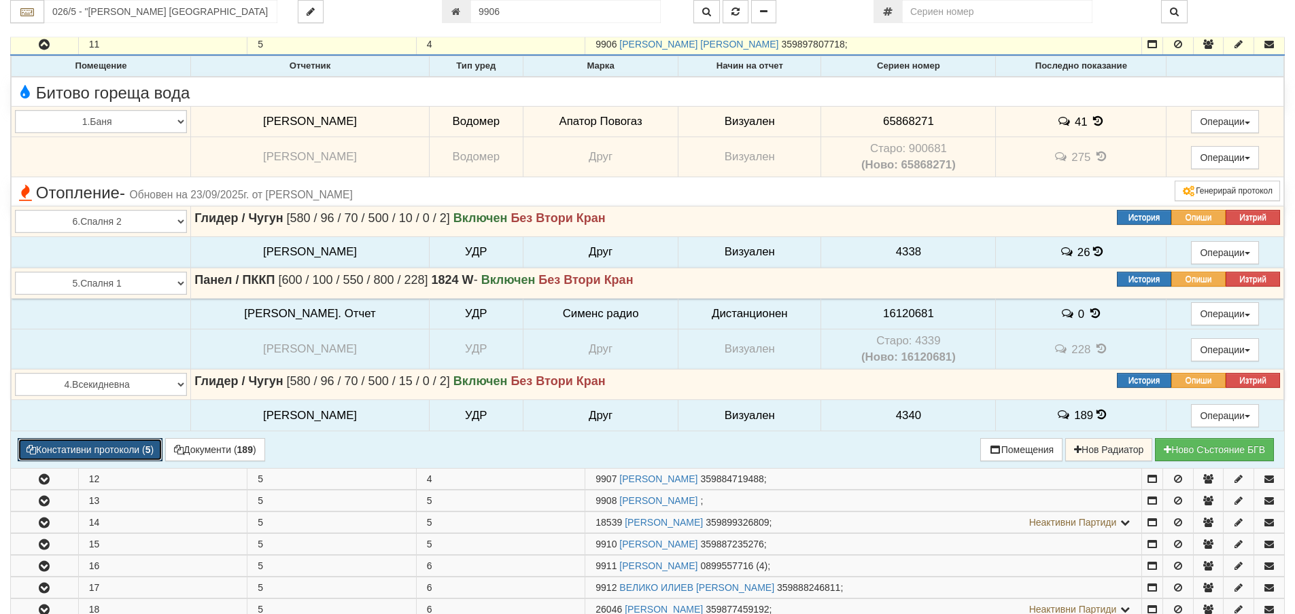
drag, startPoint x: 109, startPoint y: 449, endPoint x: 235, endPoint y: 424, distance: 128.2
click at [114, 449] on button "Констативни протоколи ( 5 )" at bounding box center [90, 449] width 145 height 23
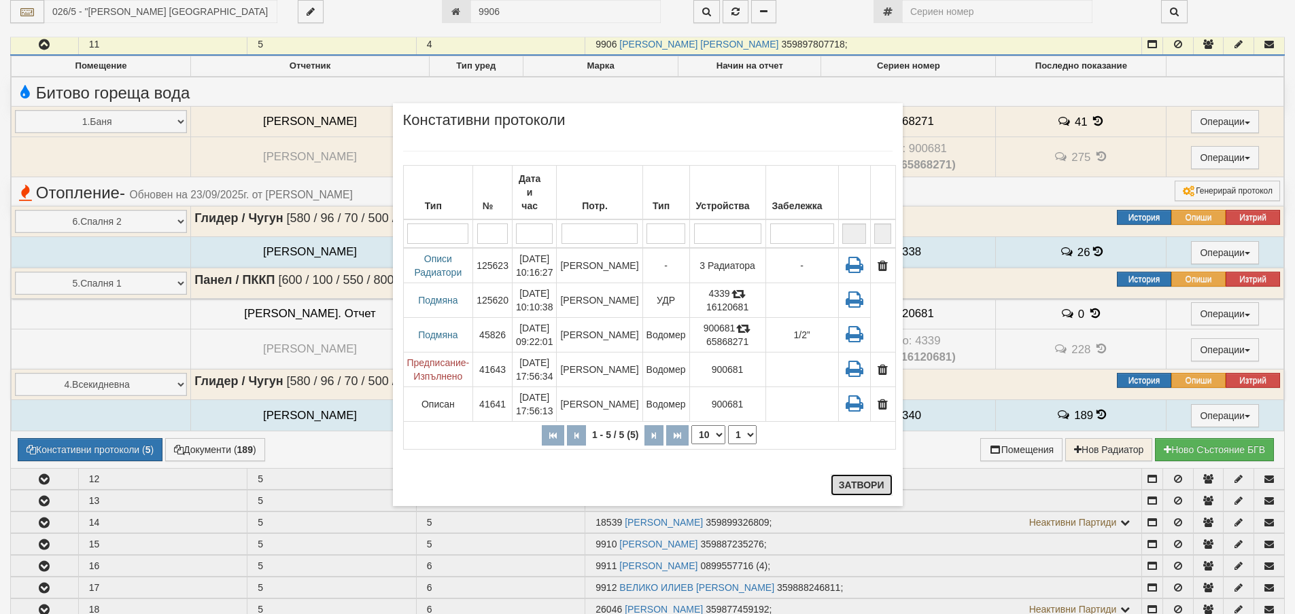
click at [866, 489] on button "Затвори" at bounding box center [862, 485] width 62 height 22
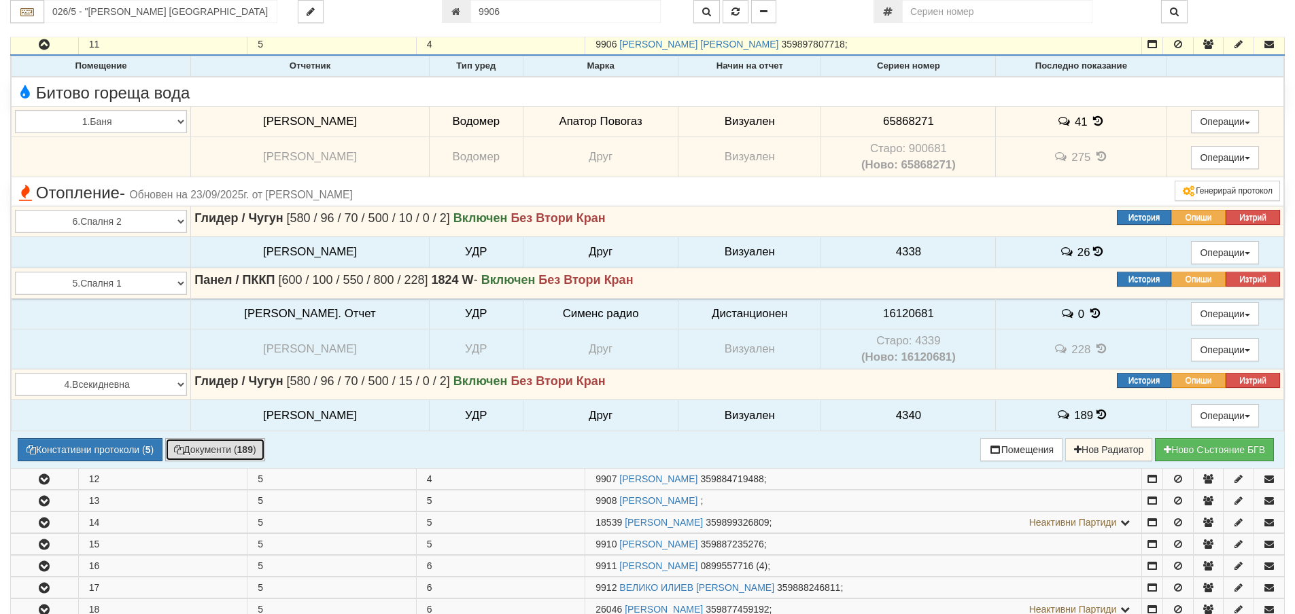
click at [242, 456] on button "Документи ( 189 )" at bounding box center [215, 449] width 100 height 23
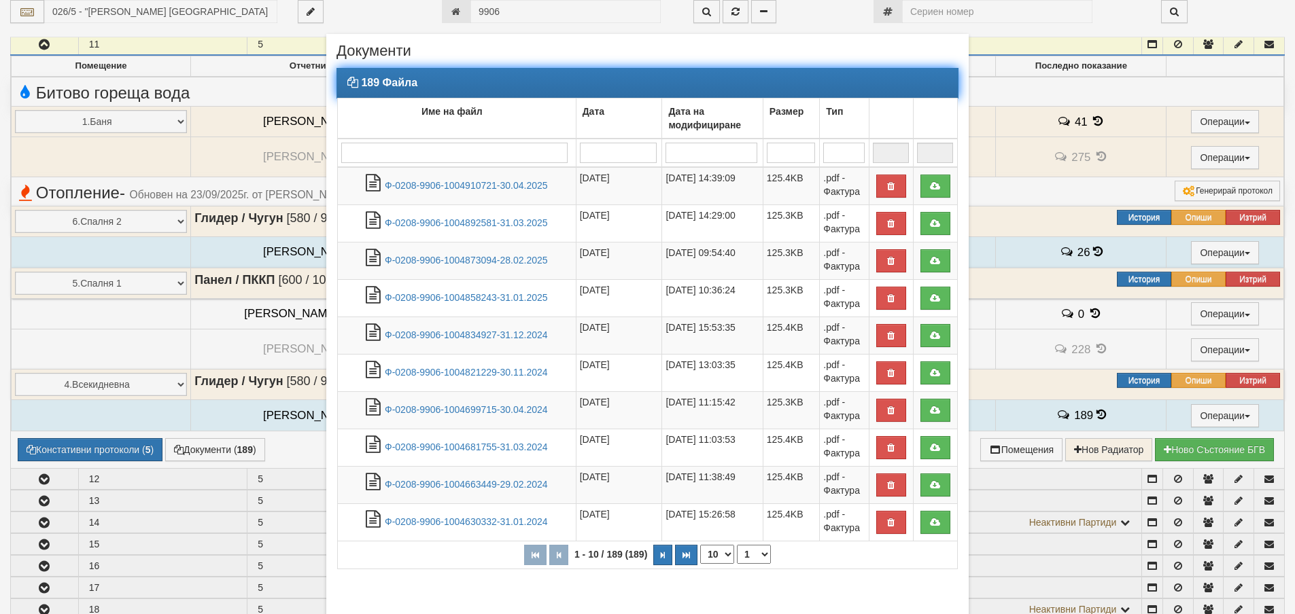
click at [488, 146] on input "search" at bounding box center [454, 153] width 226 height 20
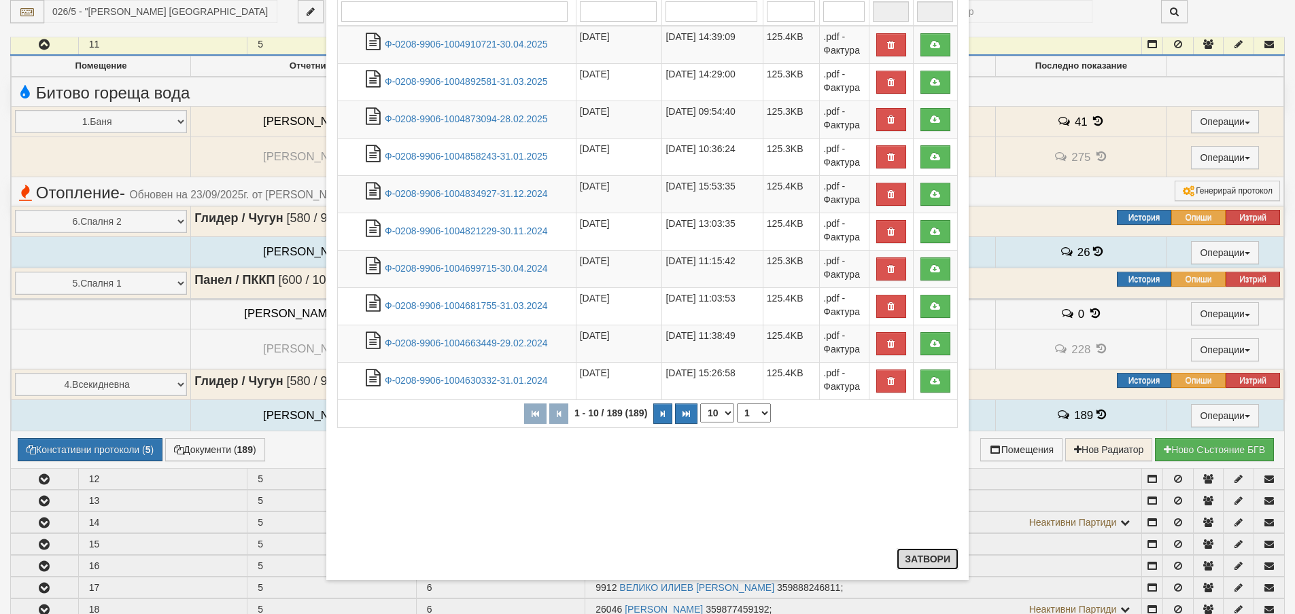
click at [903, 562] on button "Затвори" at bounding box center [928, 560] width 62 height 22
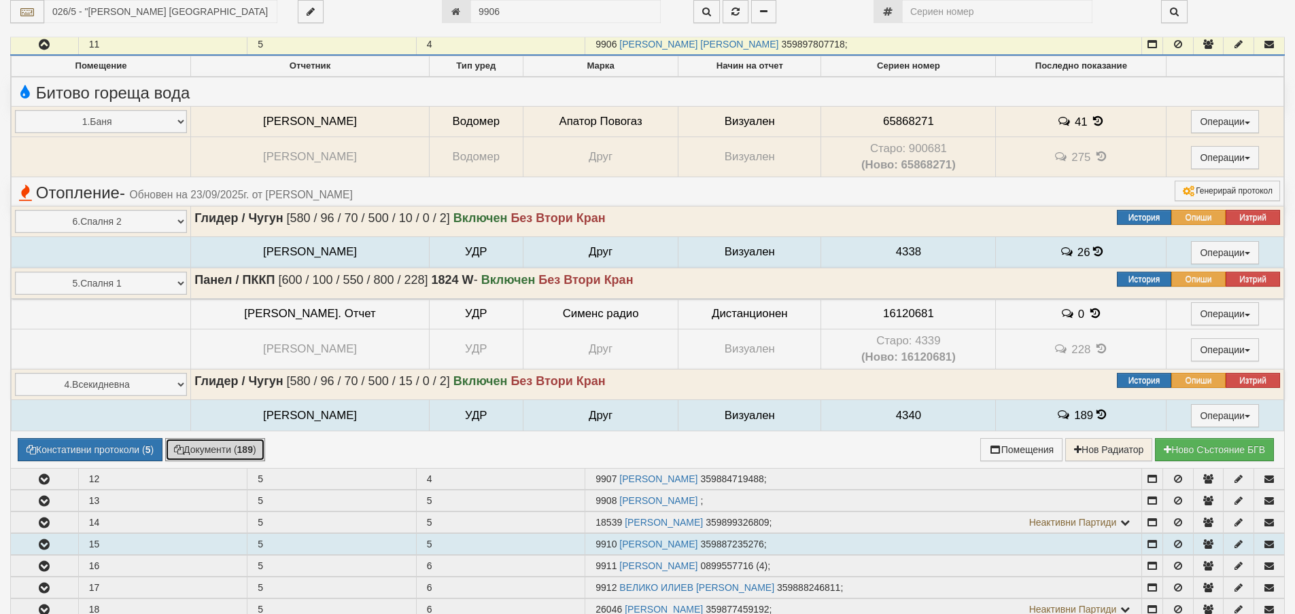
scroll to position [0, 0]
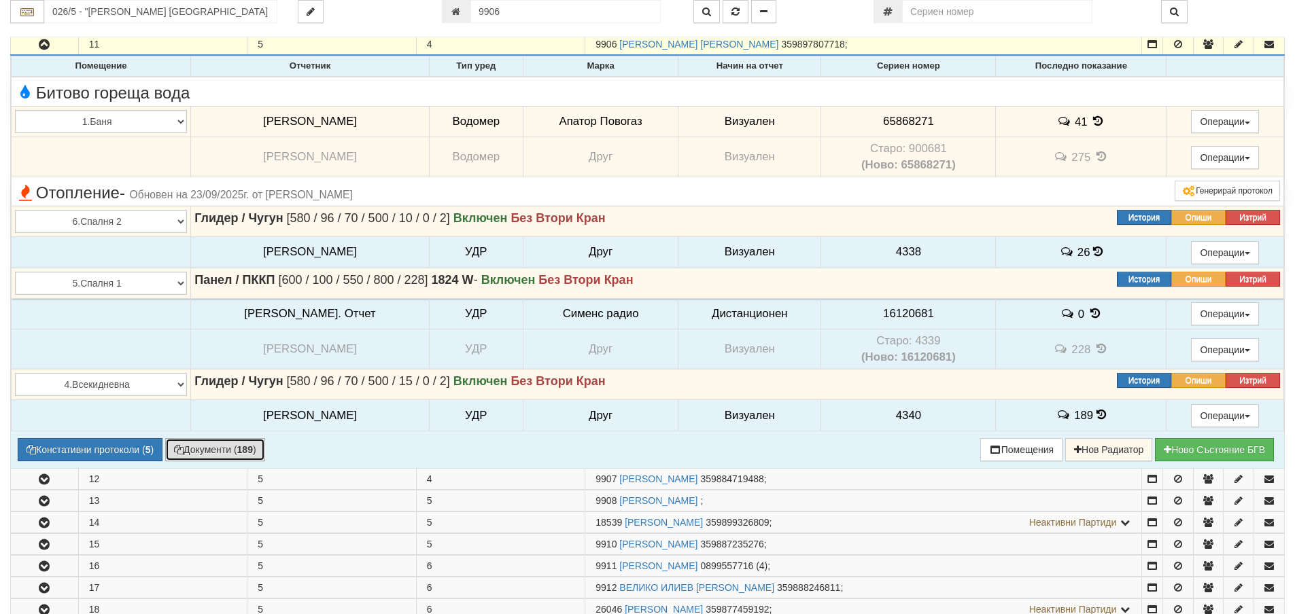
click at [238, 451] on button "Документи ( 189 )" at bounding box center [215, 449] width 100 height 23
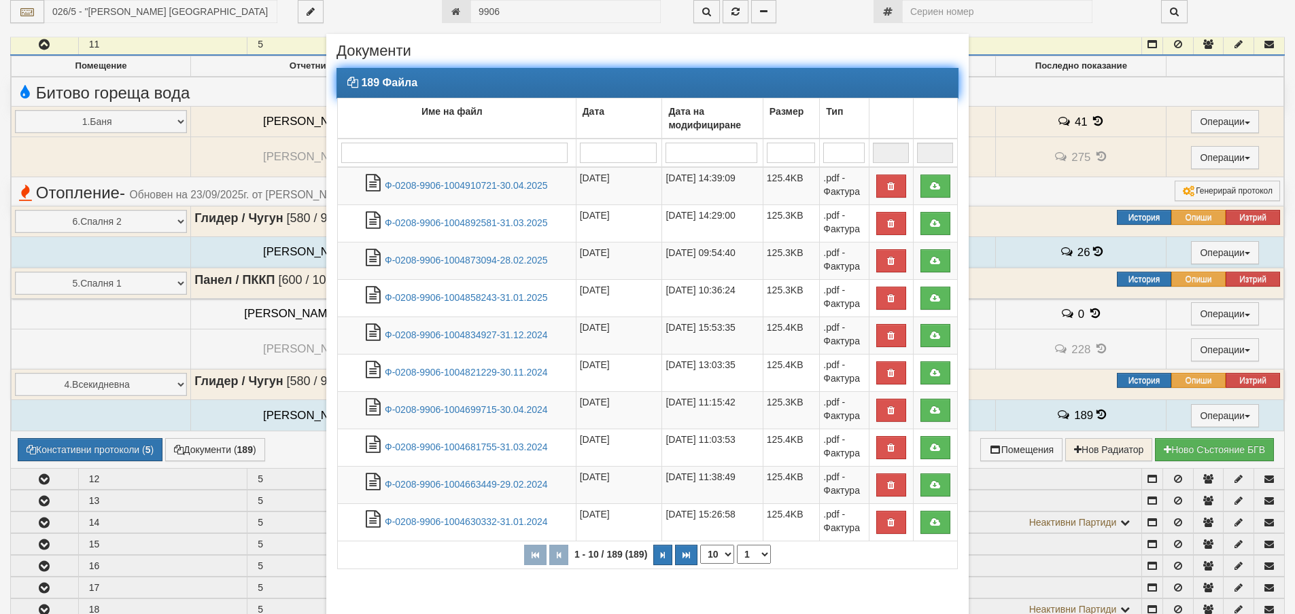
click at [449, 159] on input "search" at bounding box center [454, 153] width 226 height 20
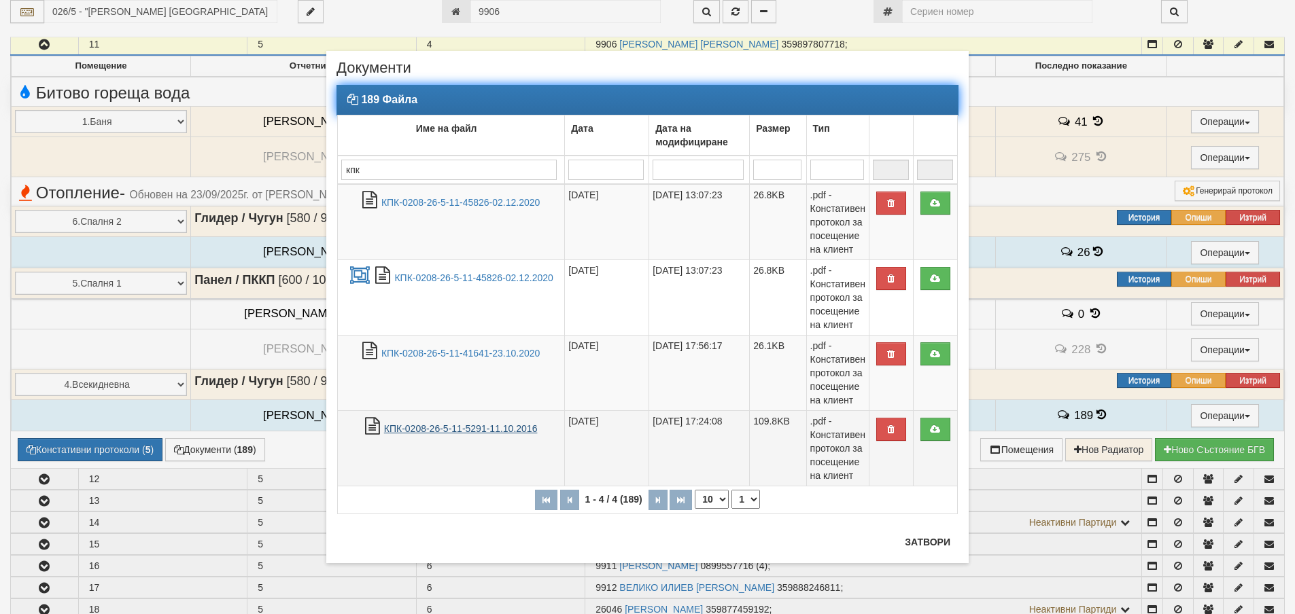
type input "кпк"
click at [510, 434] on link "КПК-0208-26-5-11-5291-11.10.2016" at bounding box center [461, 428] width 154 height 11
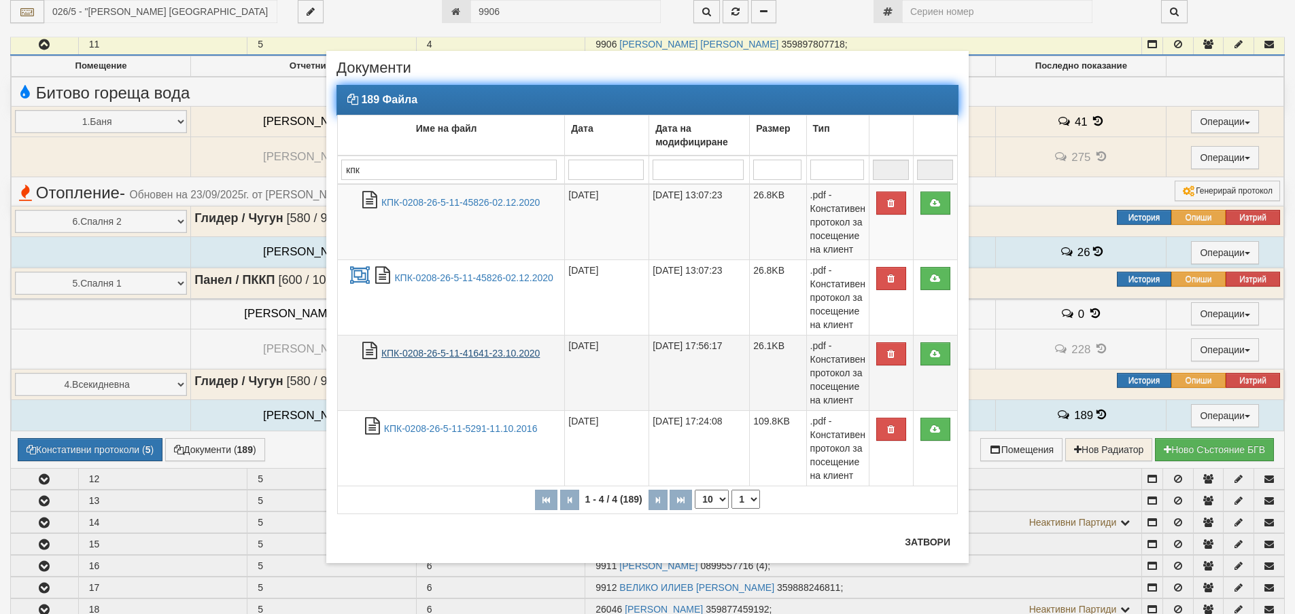
click at [431, 351] on link "КПК-0208-26-5-11-41641-23.10.2020" at bounding box center [460, 353] width 158 height 11
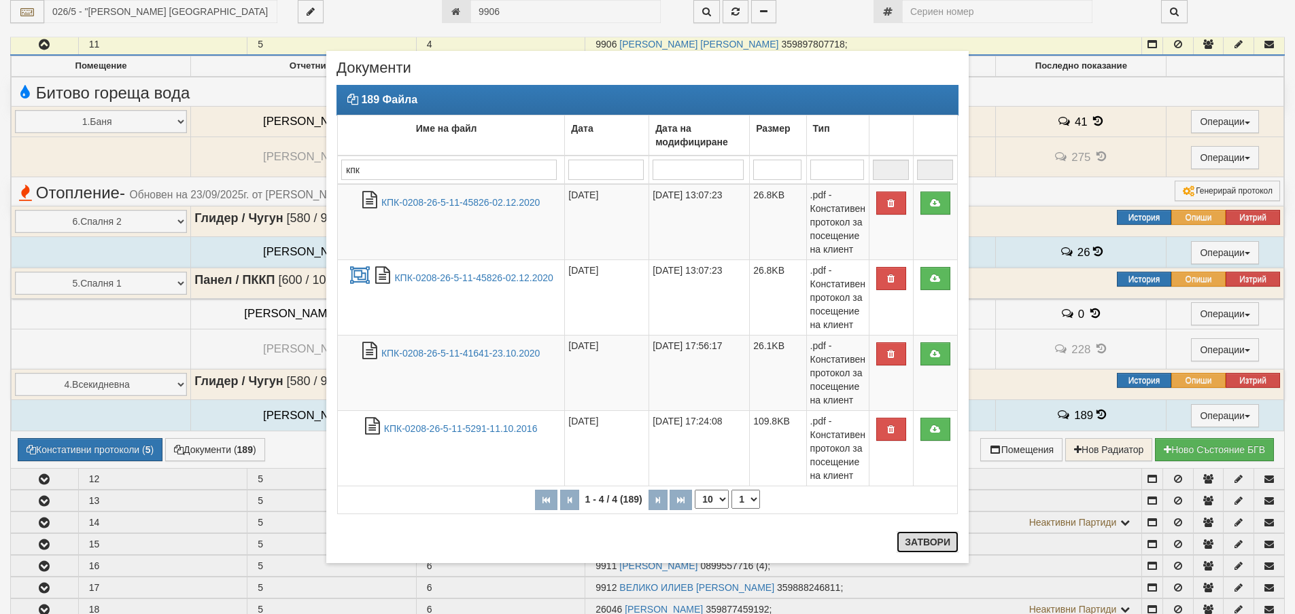
click at [941, 544] on button "Затвори" at bounding box center [928, 543] width 62 height 22
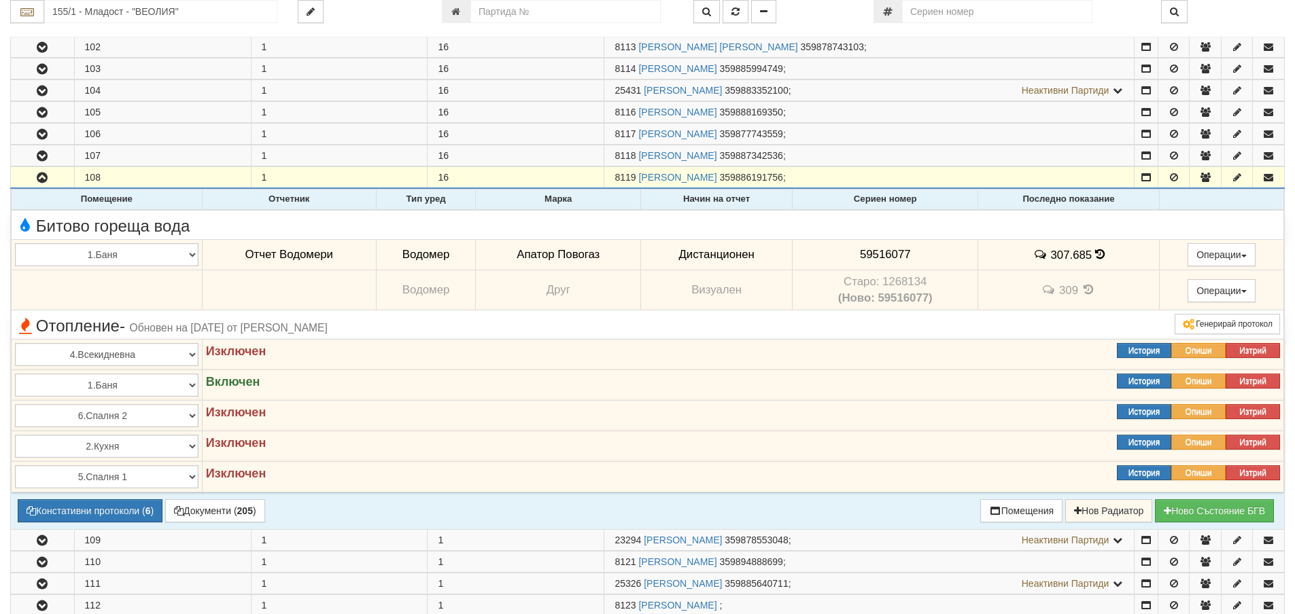
scroll to position [2447, 0]
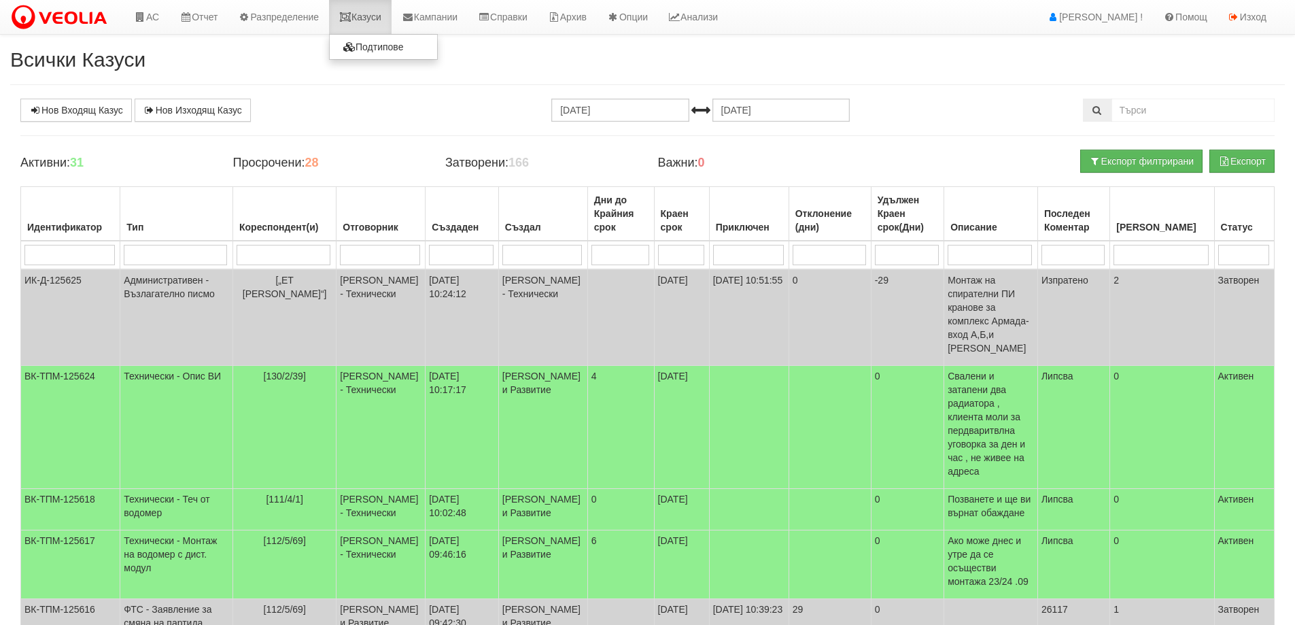
click at [377, 18] on link "Казуси" at bounding box center [360, 17] width 63 height 34
click at [371, 10] on link "Казуси" at bounding box center [360, 17] width 63 height 34
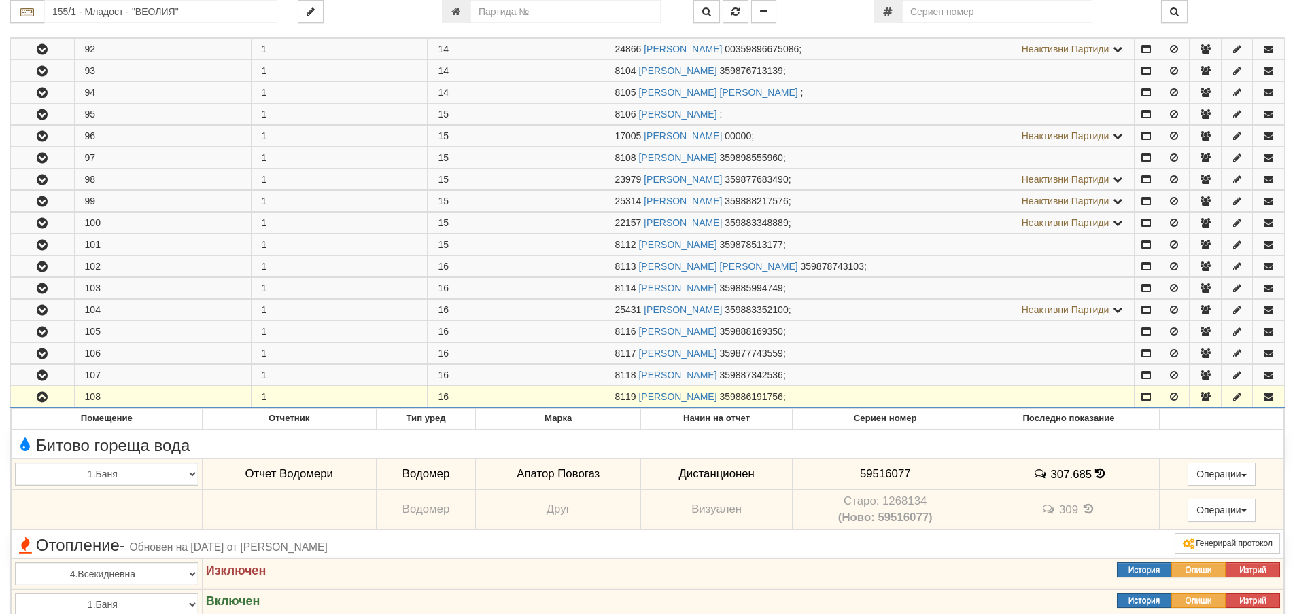
scroll to position [2243, 0]
